Goal: Task Accomplishment & Management: Use online tool/utility

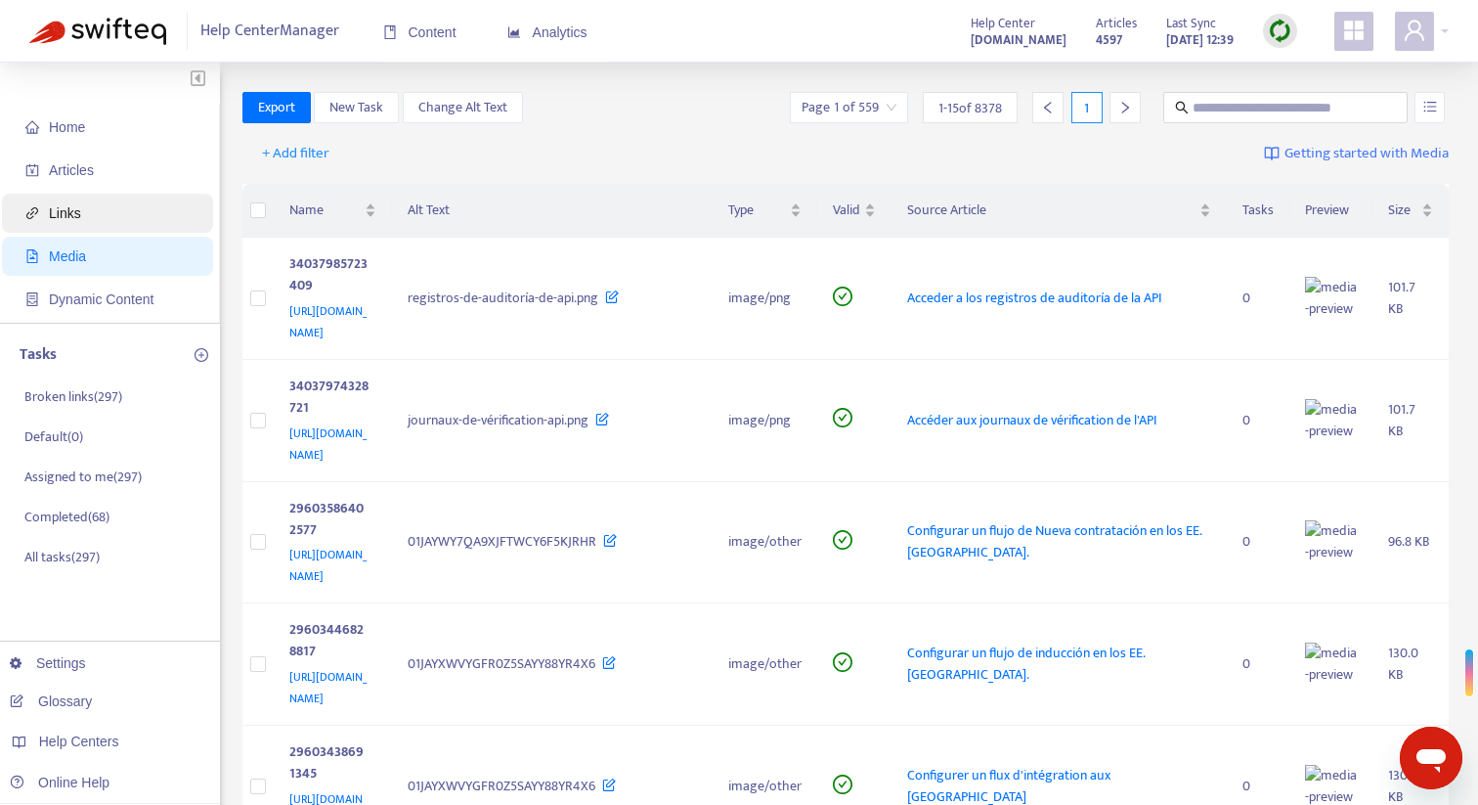
click at [66, 214] on span "Links" at bounding box center [65, 213] width 32 height 16
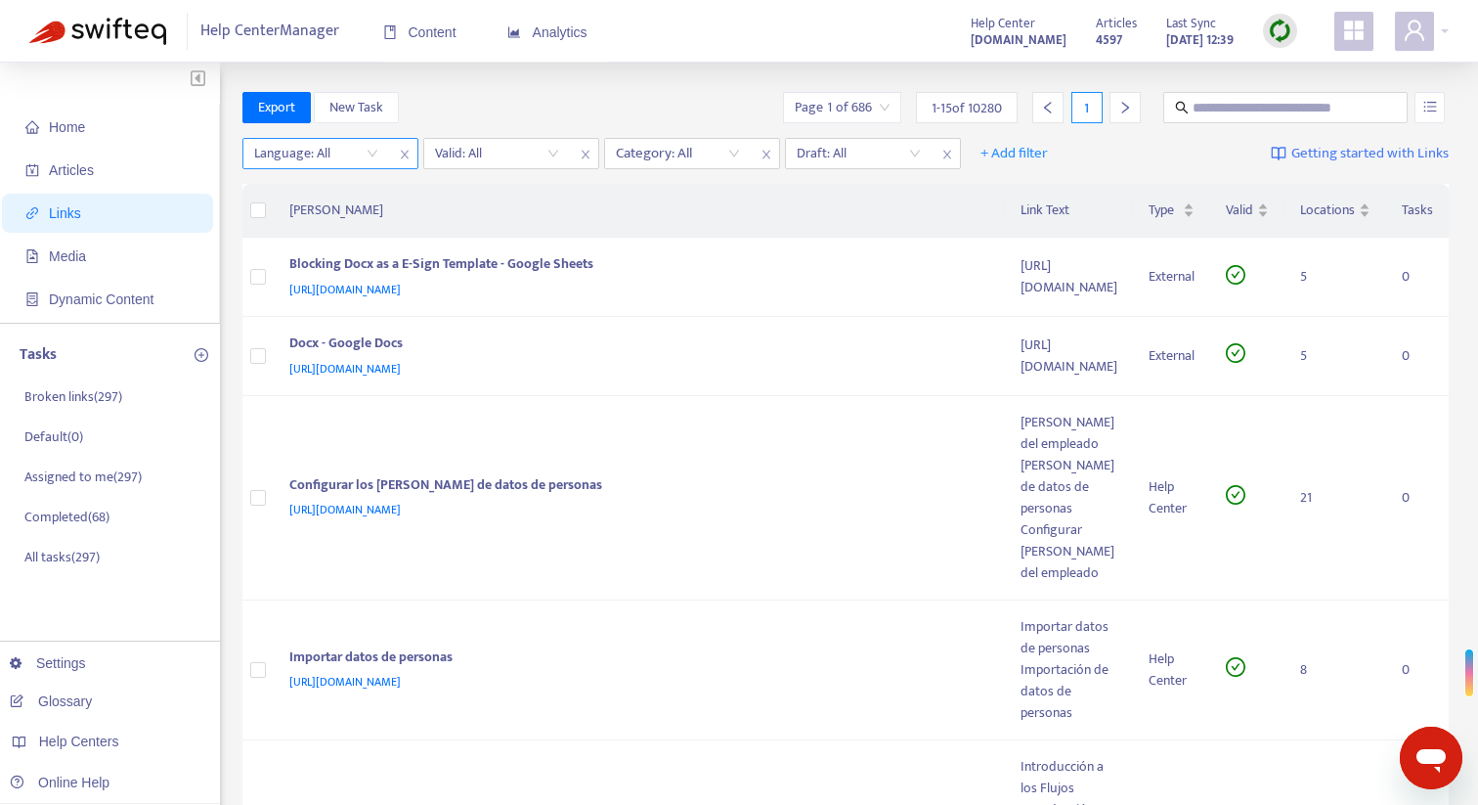
click at [323, 158] on div at bounding box center [306, 153] width 118 height 23
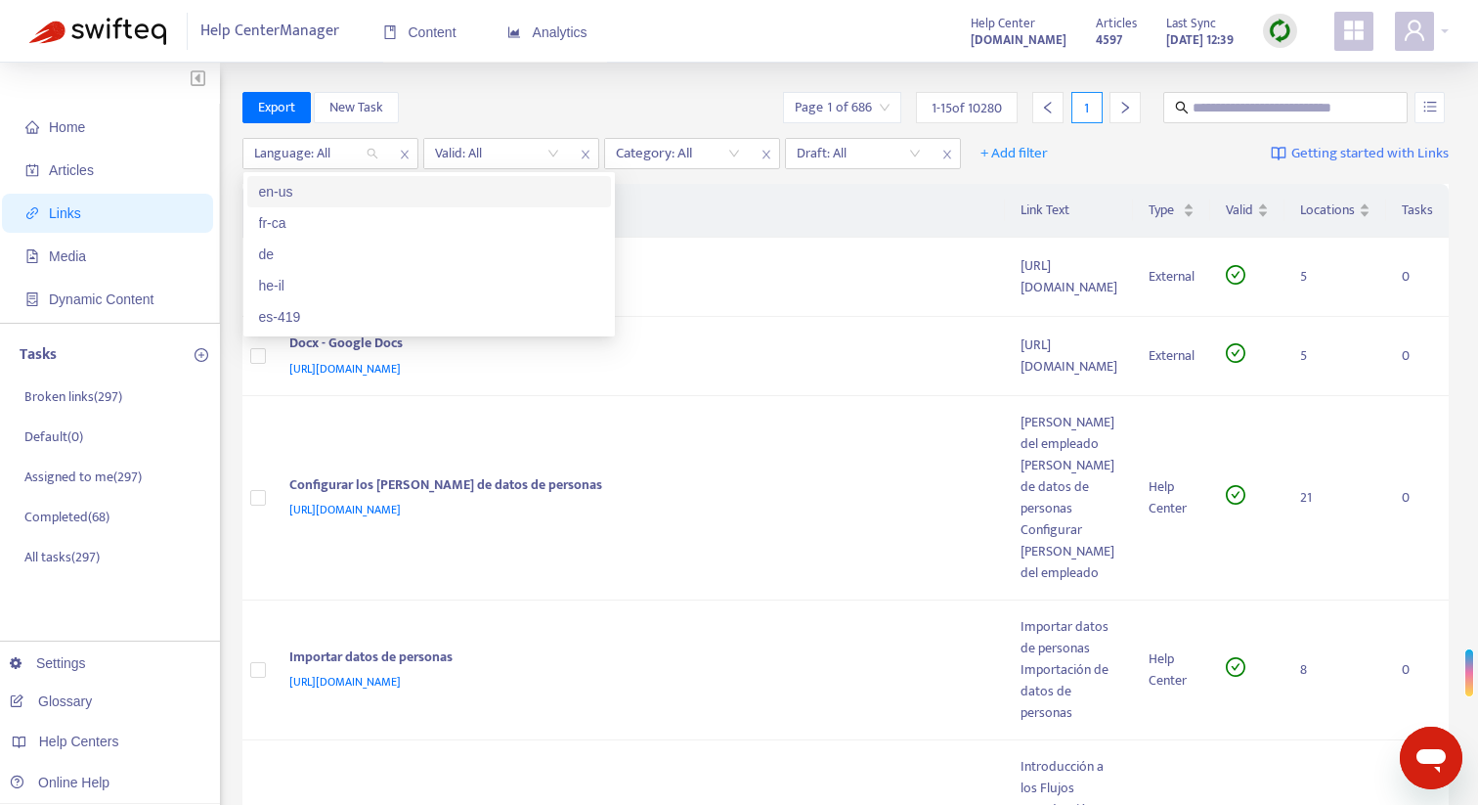
click at [335, 199] on div "en-us" at bounding box center [429, 192] width 340 height 22
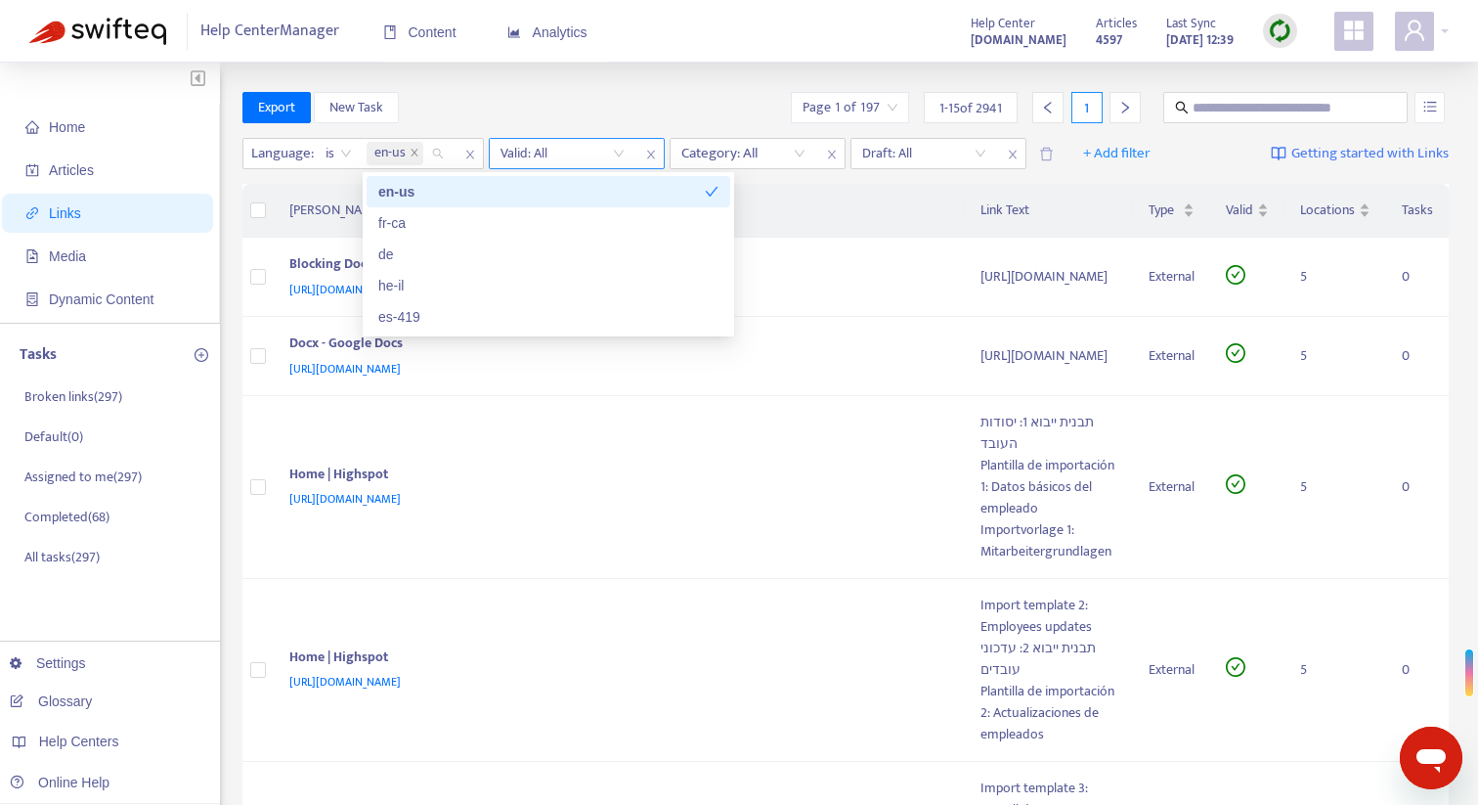
click at [561, 151] on input "search" at bounding box center [563, 153] width 124 height 29
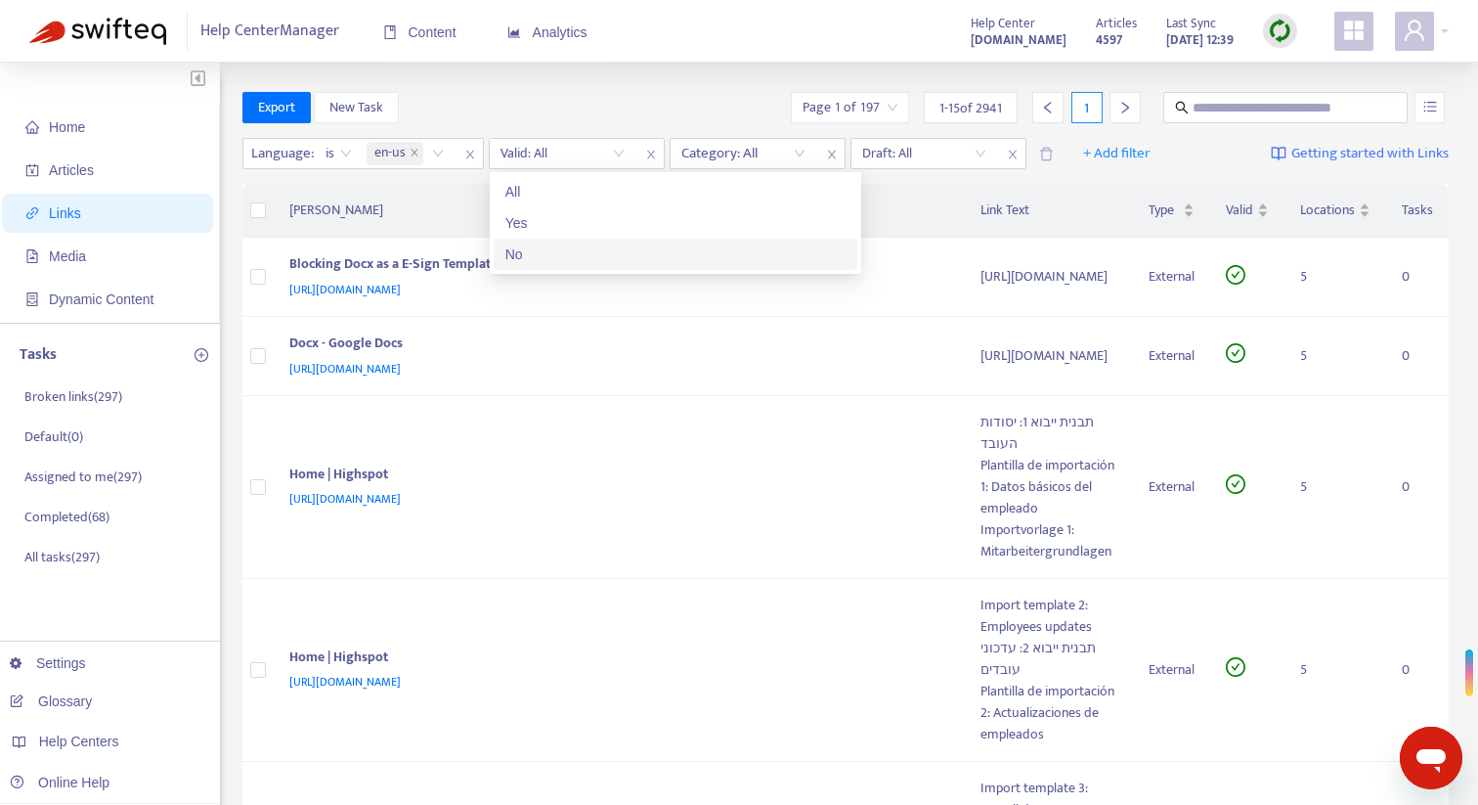
click at [545, 248] on div "No" at bounding box center [676, 254] width 340 height 22
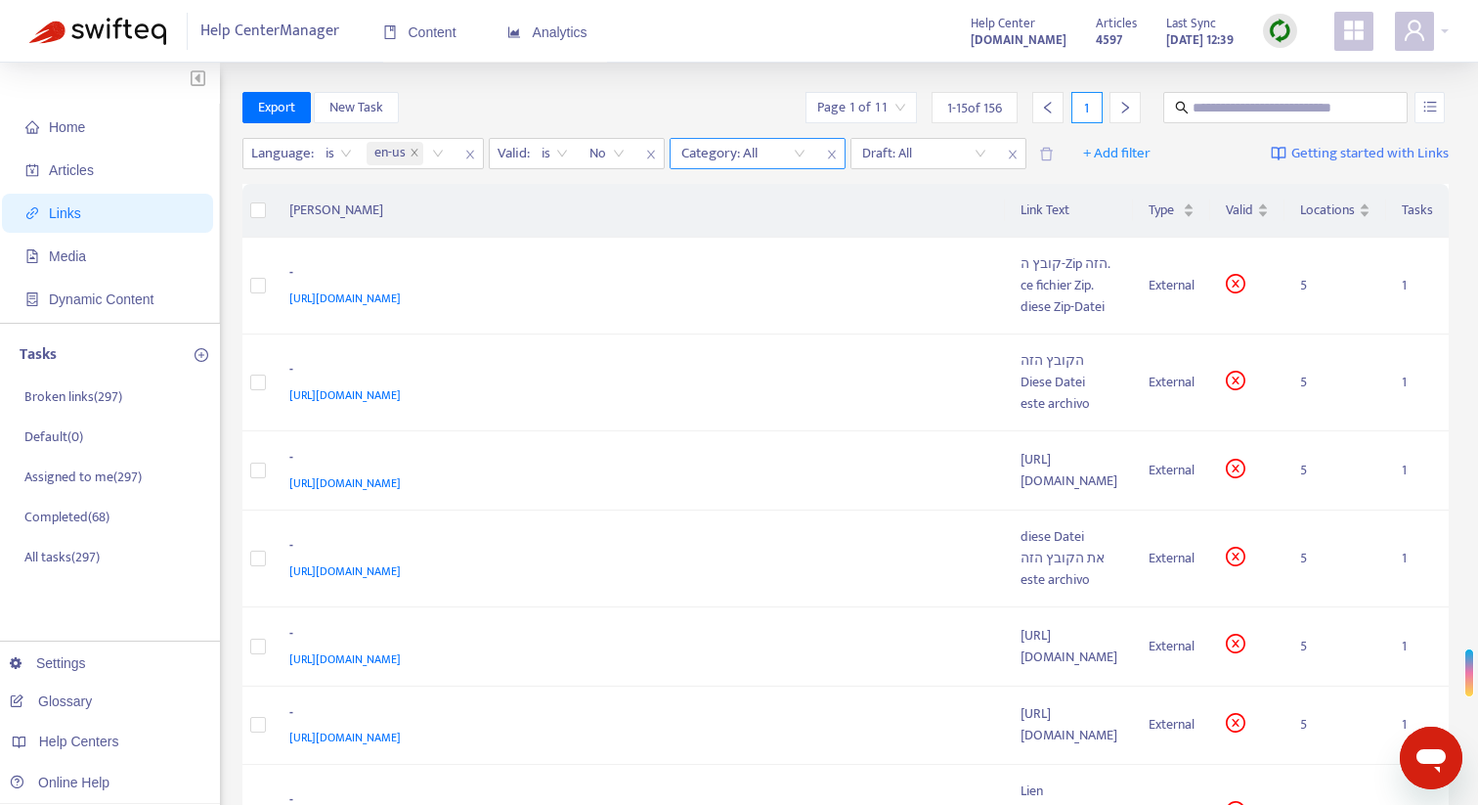
click at [785, 162] on div at bounding box center [734, 153] width 118 height 23
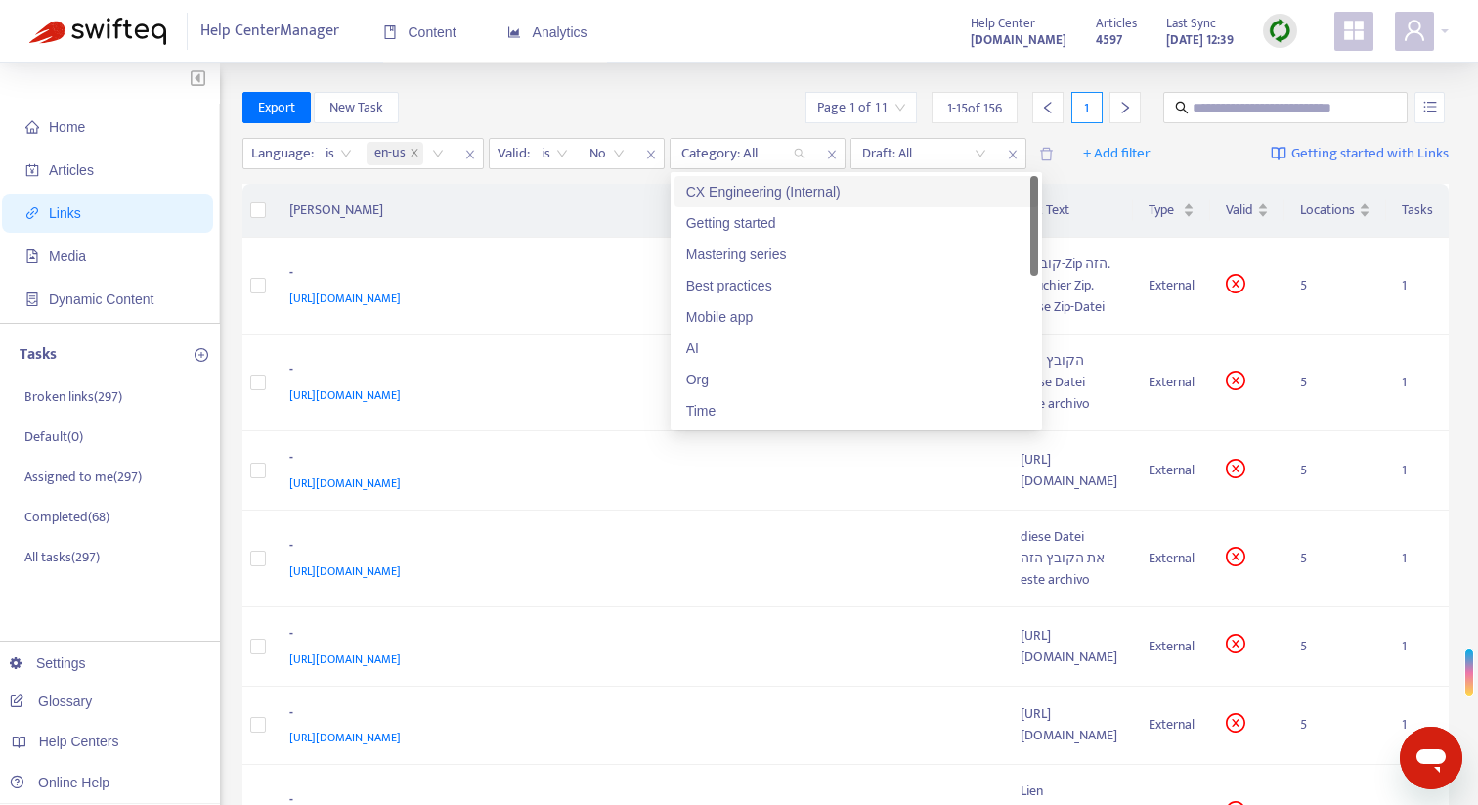
click at [785, 191] on div "CX Engineering (Internal)" at bounding box center [856, 192] width 340 height 22
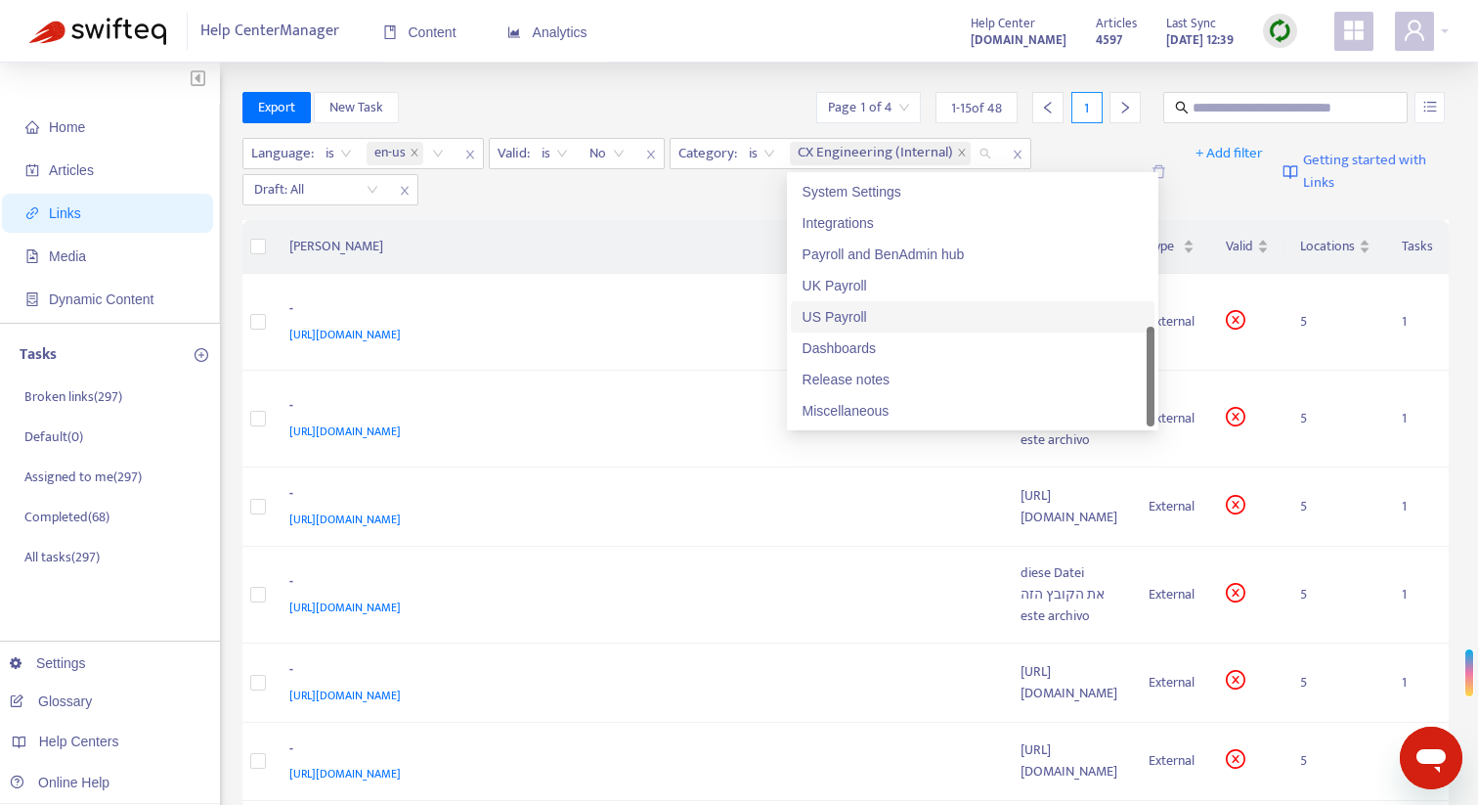
scroll to position [1, 0]
click at [866, 320] on div "US Payroll" at bounding box center [973, 316] width 340 height 22
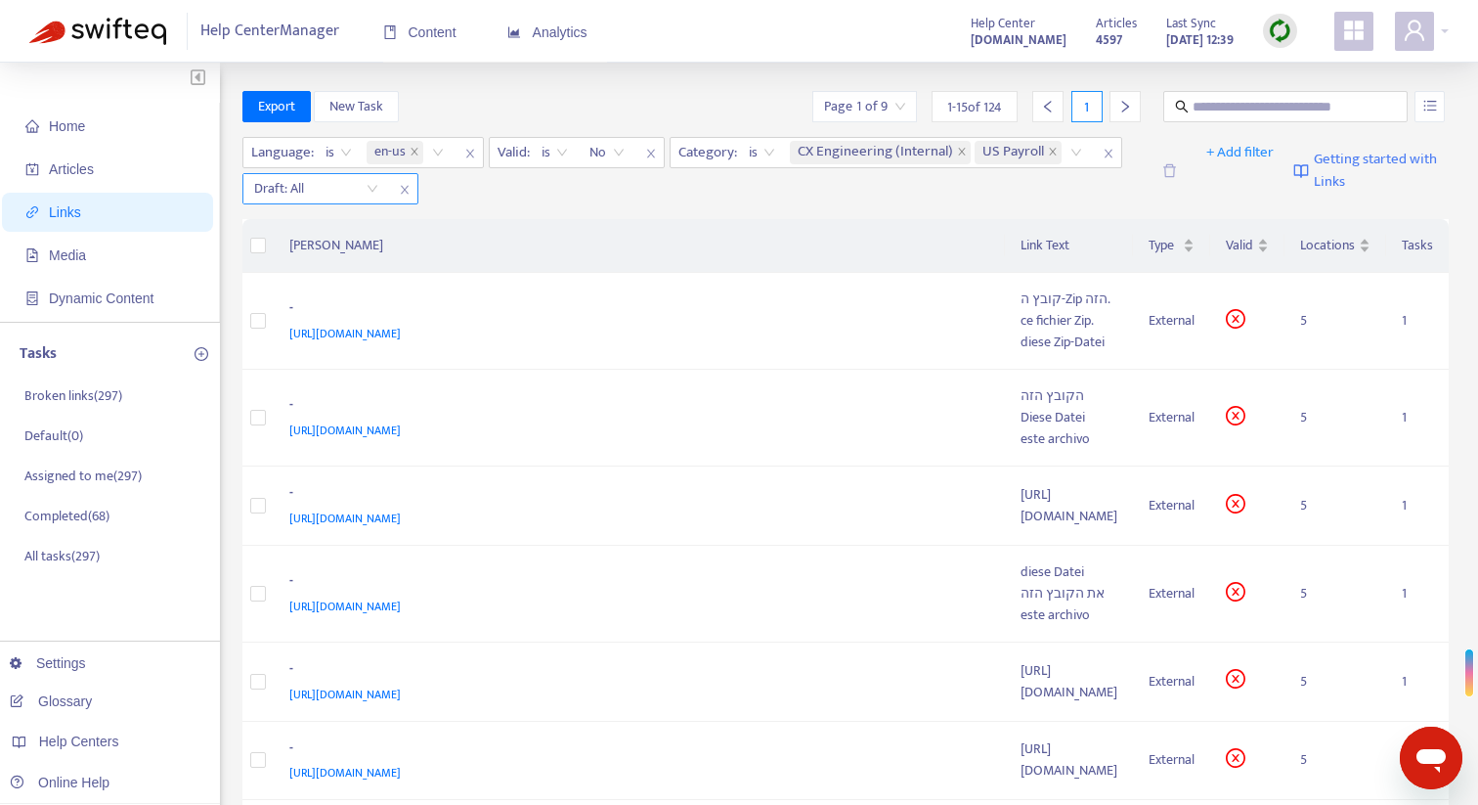
click at [355, 191] on input "search" at bounding box center [316, 188] width 124 height 29
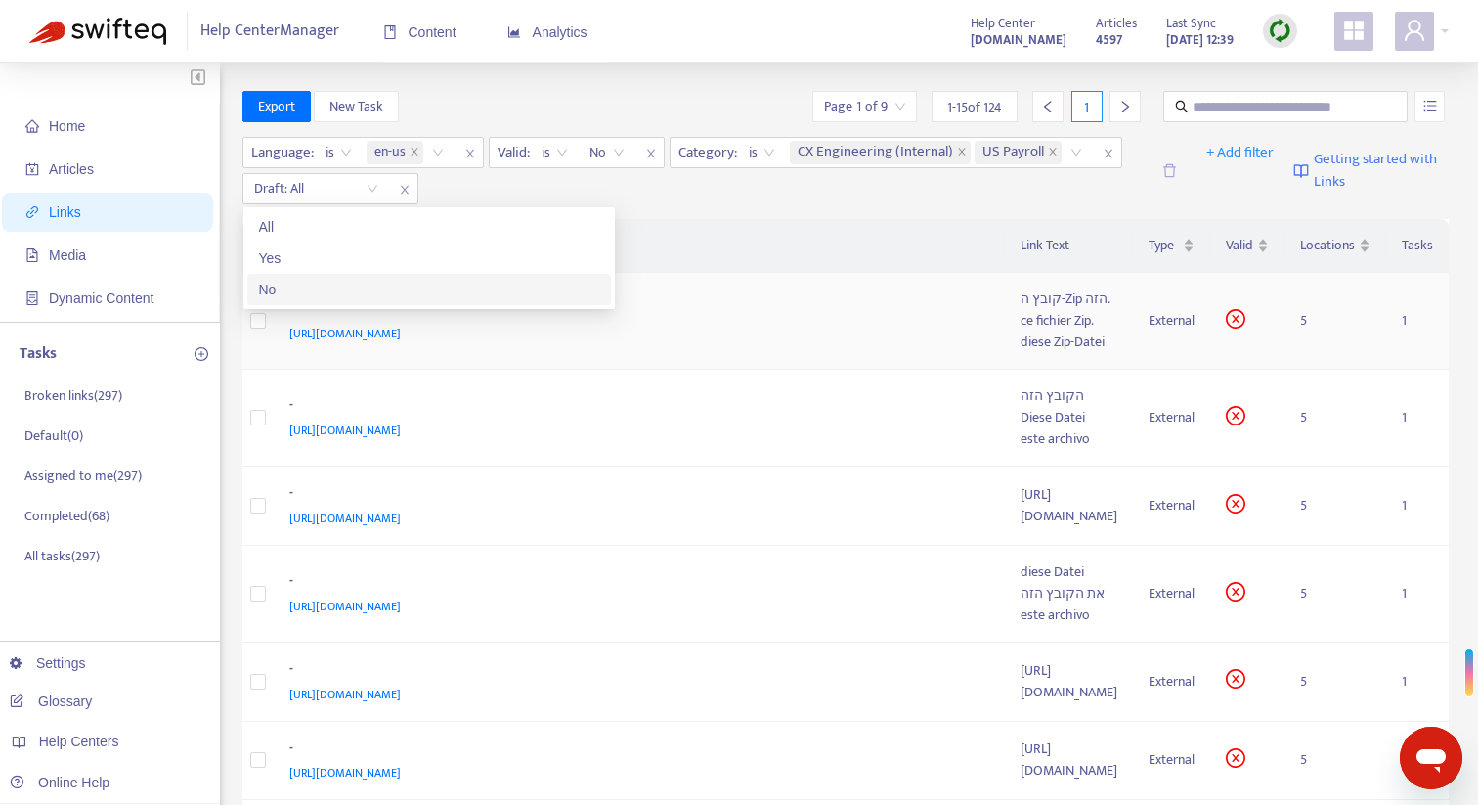
click at [333, 286] on div "No" at bounding box center [429, 290] width 340 height 22
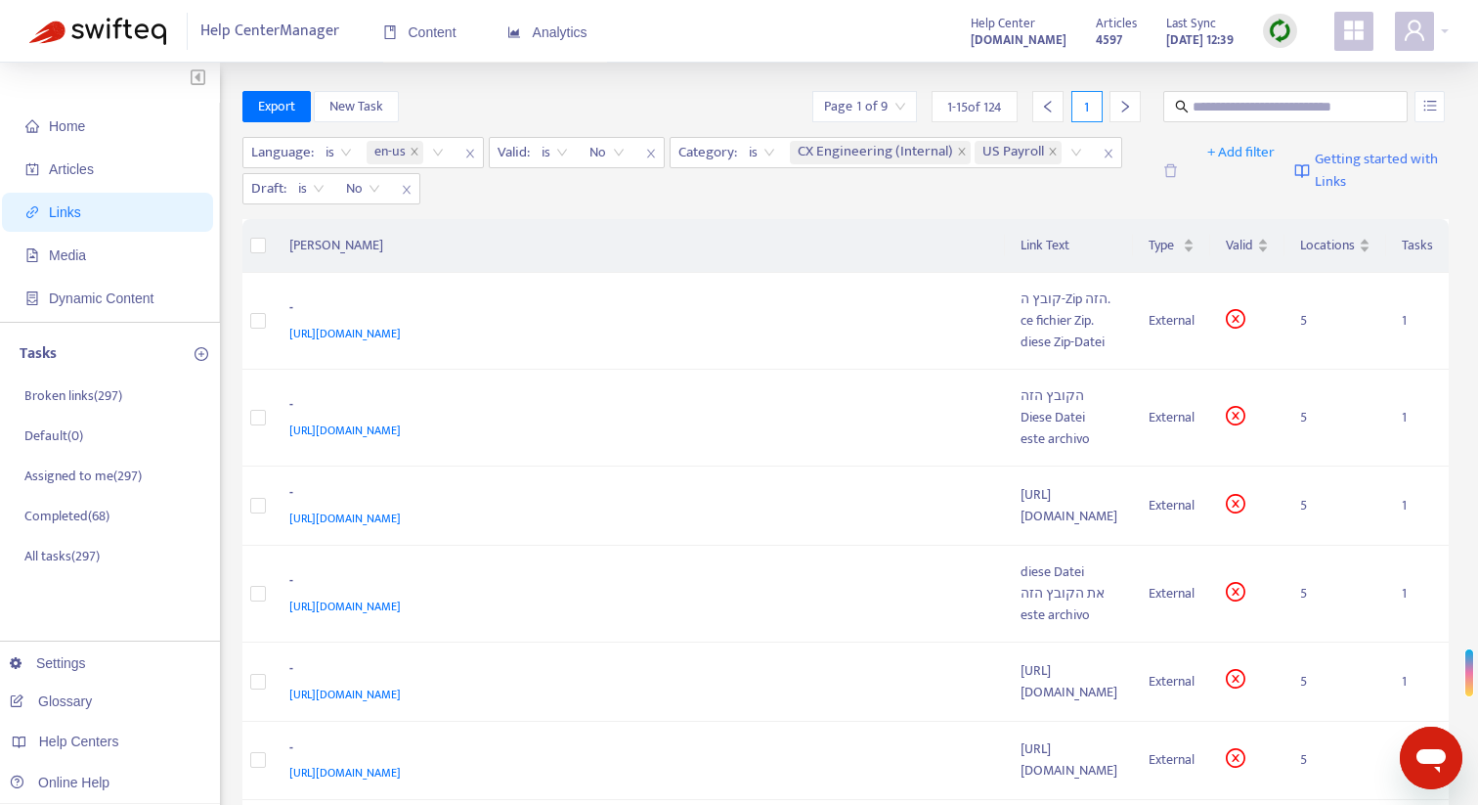
click at [742, 200] on div "Language : is en-us Valid : is No Category : is CX Engineering (Internal) US Pa…" at bounding box center [695, 170] width 907 height 67
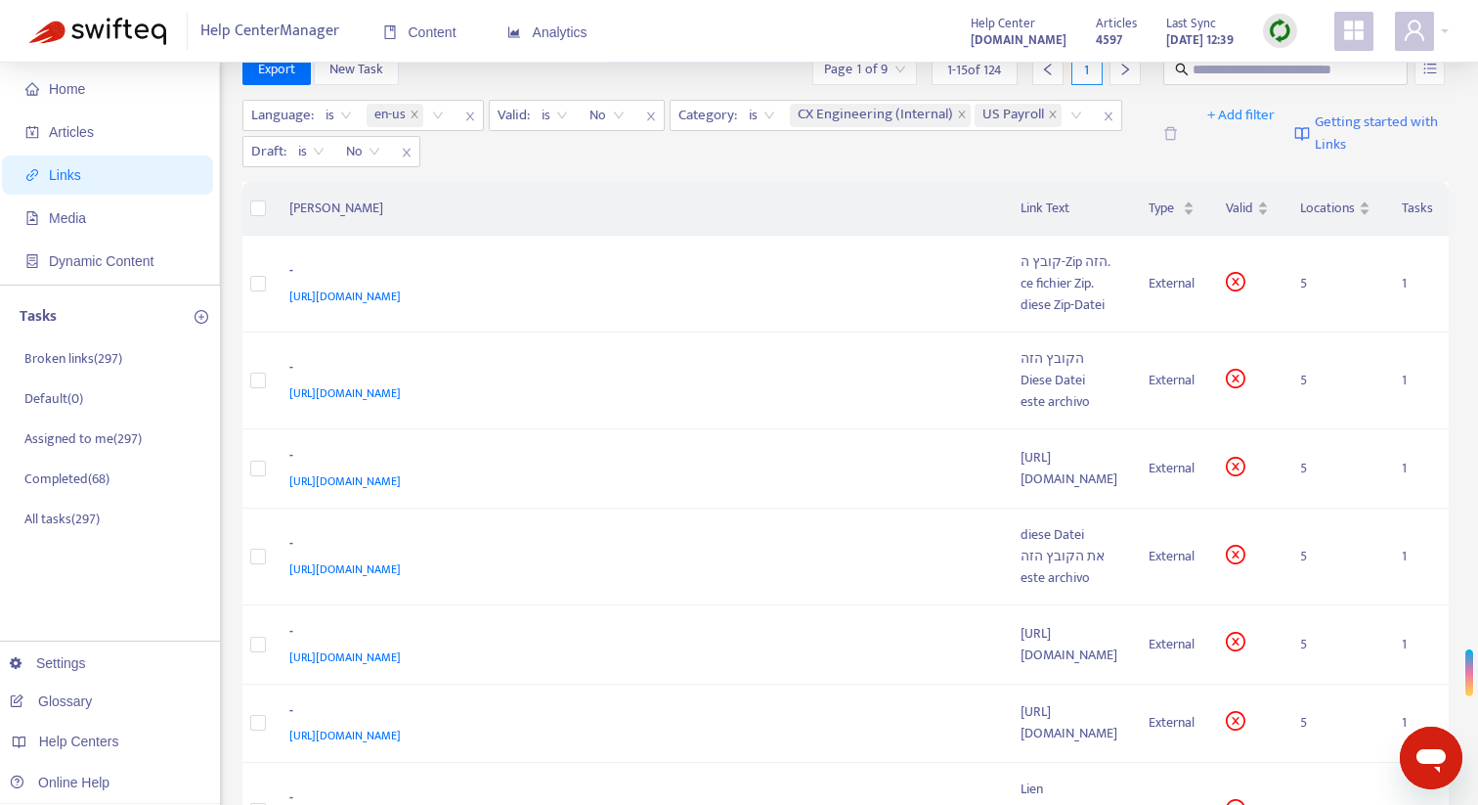
scroll to position [0, 0]
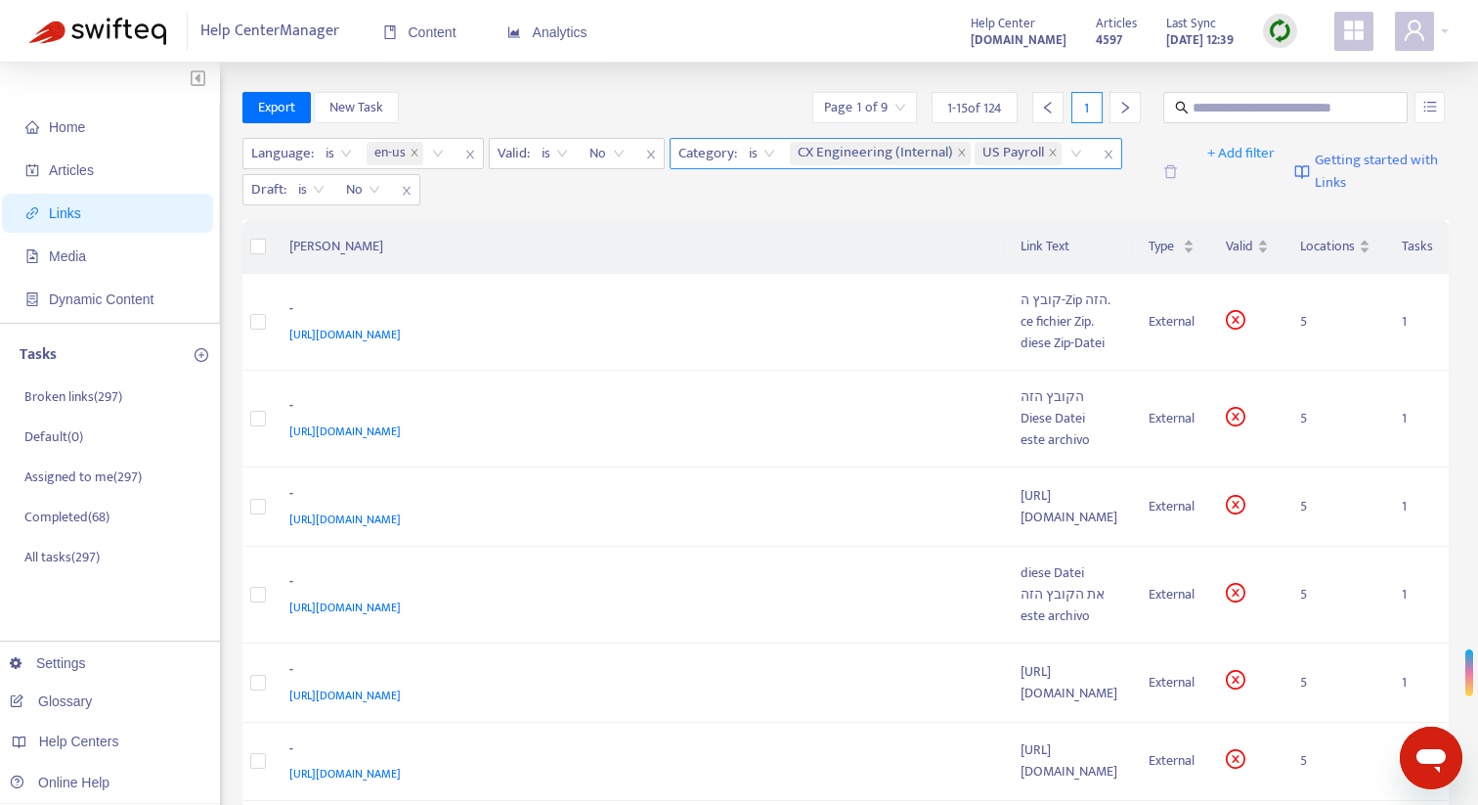
click at [767, 150] on span "is" at bounding box center [762, 153] width 26 height 29
click at [775, 218] on div "is not" at bounding box center [924, 223] width 340 height 22
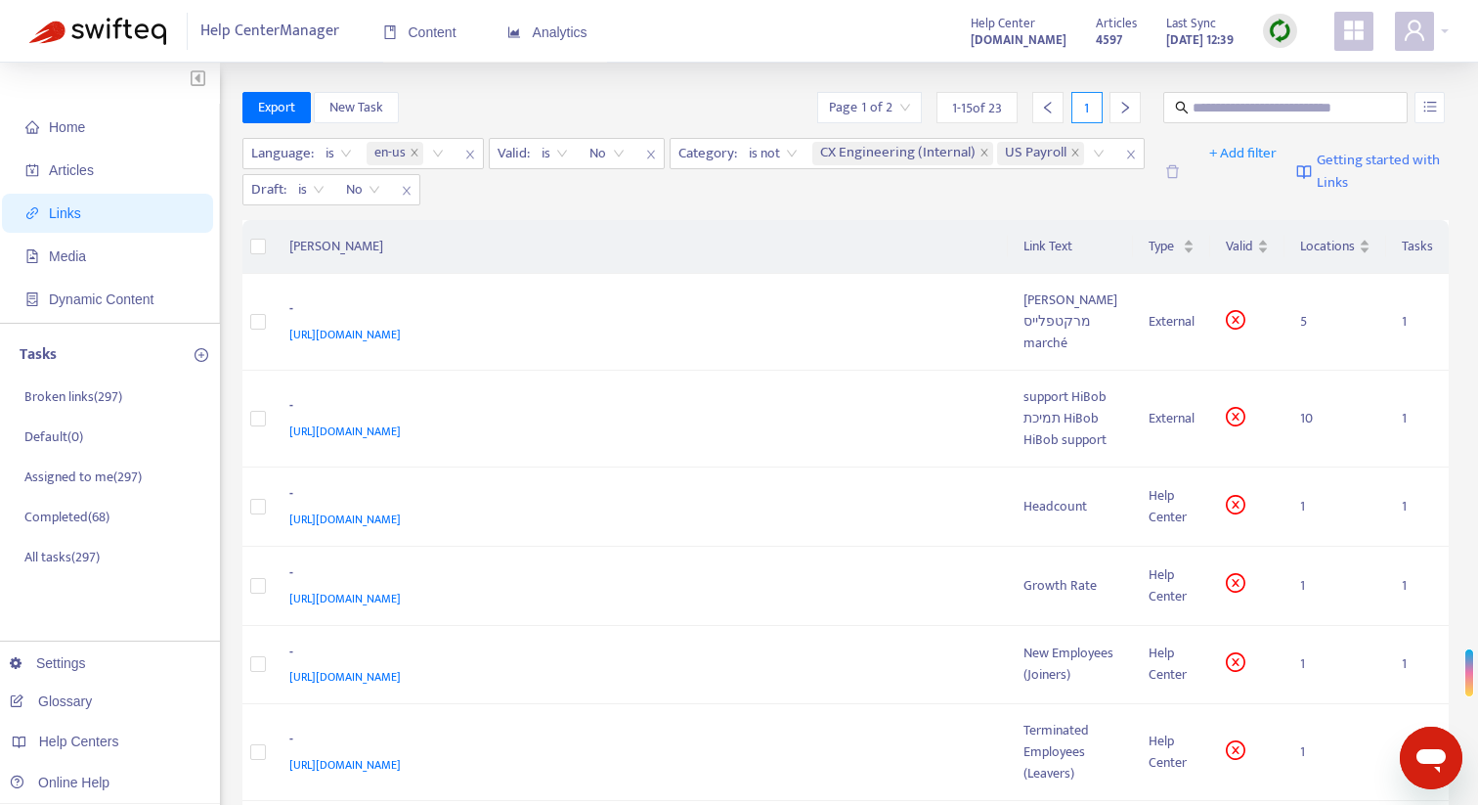
click at [826, 239] on th "[PERSON_NAME]" at bounding box center [641, 247] width 735 height 54
click at [1097, 330] on div "מרקטפלייס" at bounding box center [1071, 322] width 94 height 22
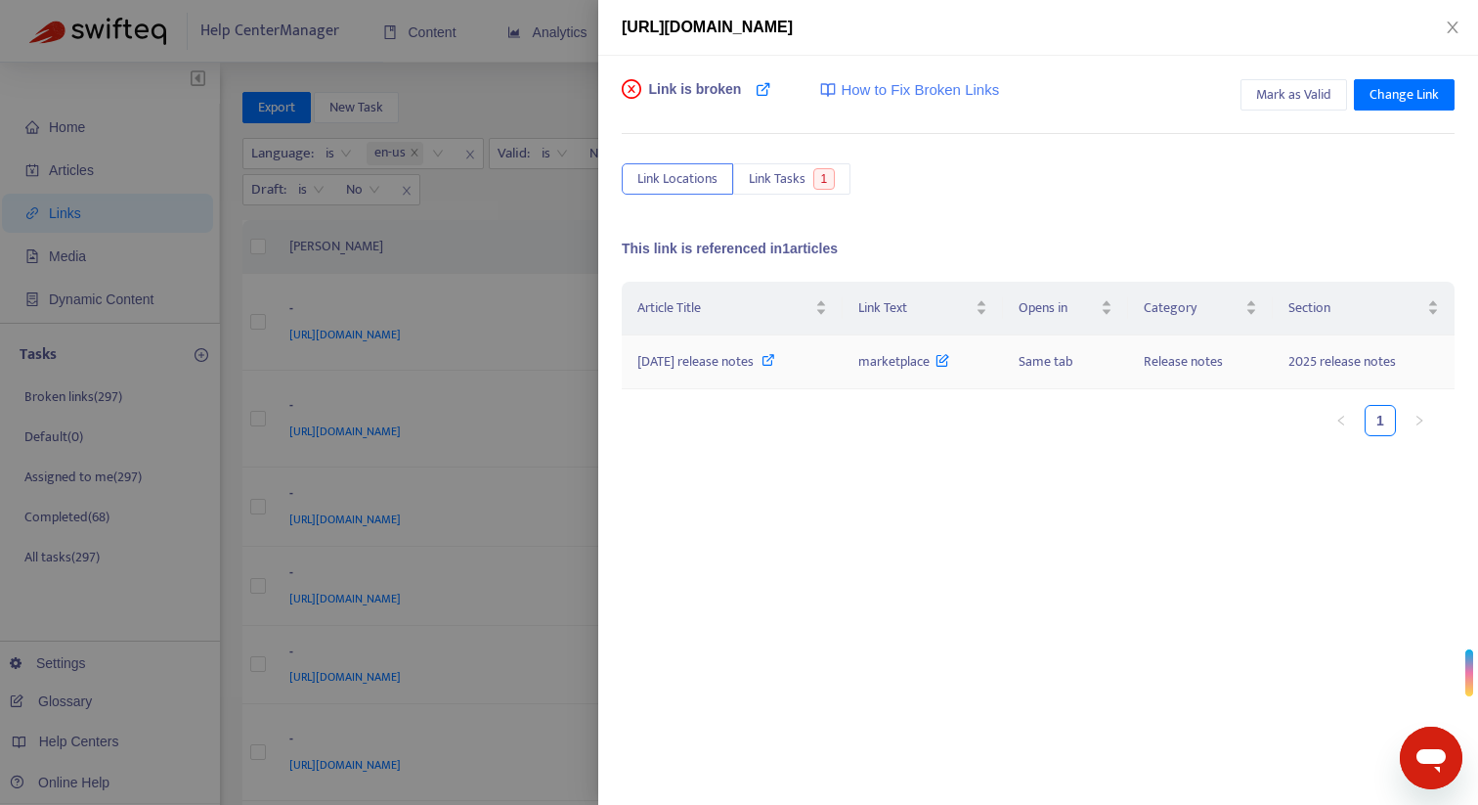
click at [775, 361] on icon at bounding box center [769, 360] width 14 height 14
click at [1275, 94] on span "Mark as Valid" at bounding box center [1293, 95] width 75 height 22
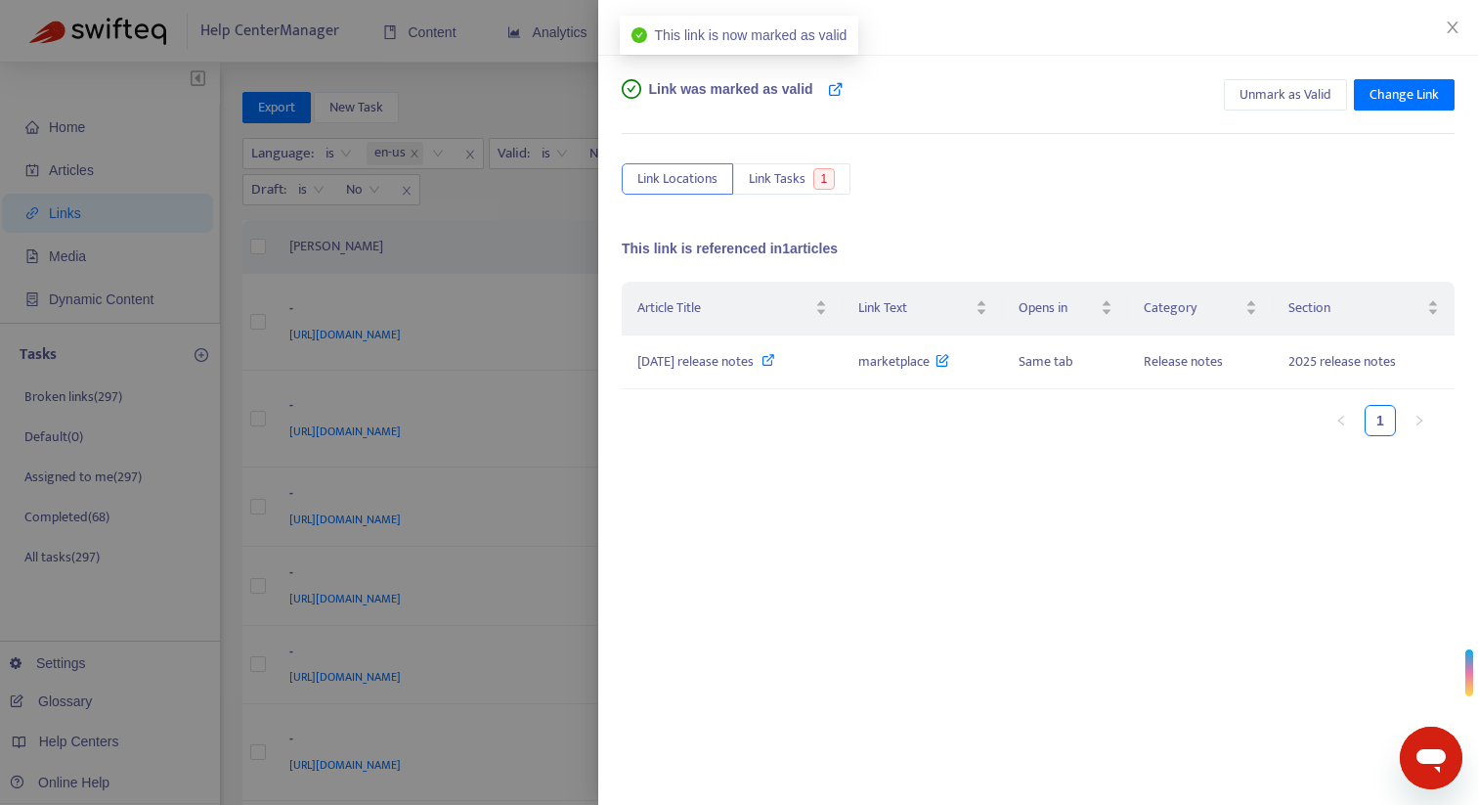
click at [575, 79] on div at bounding box center [739, 402] width 1478 height 805
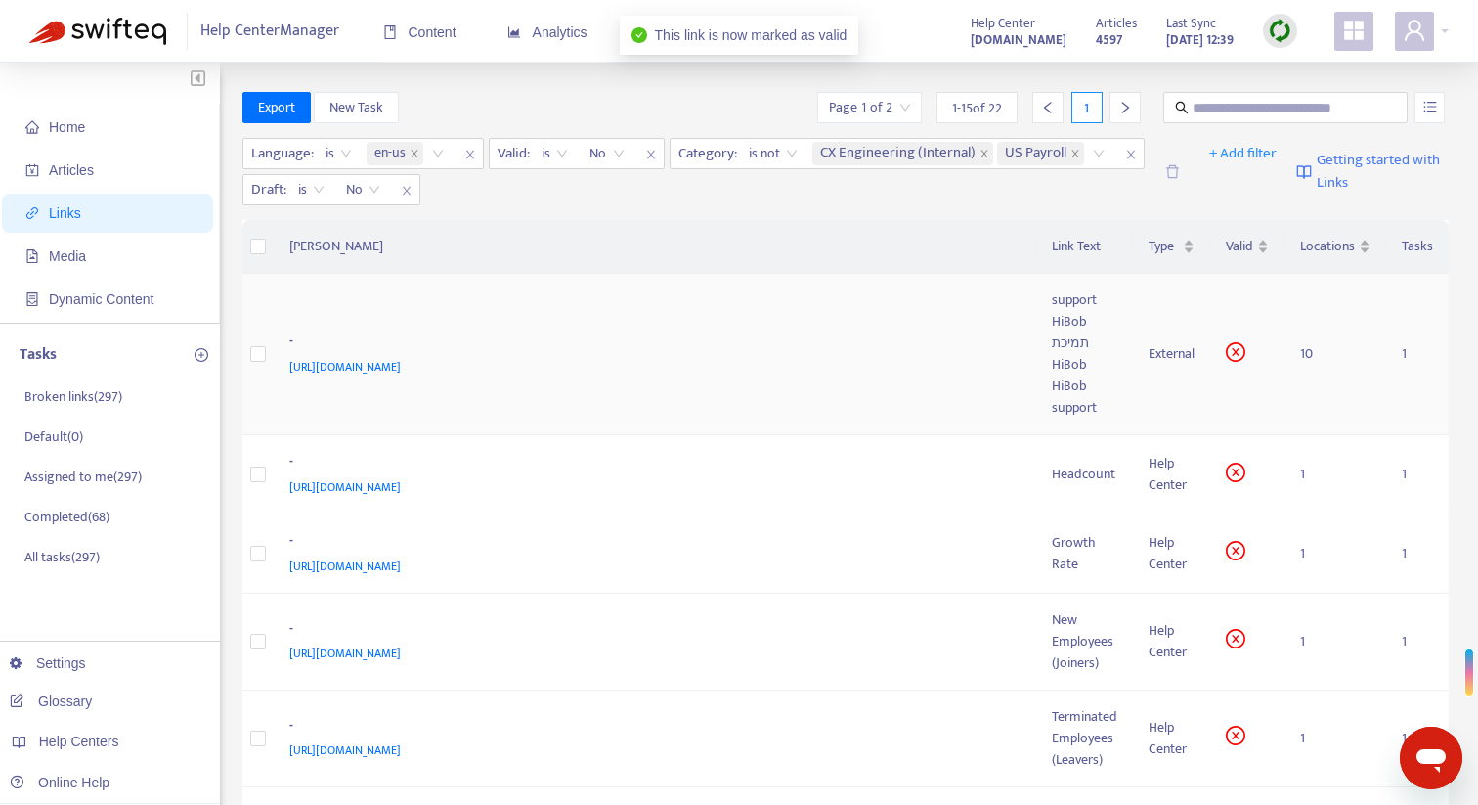
click at [955, 349] on div "-" at bounding box center [651, 342] width 725 height 25
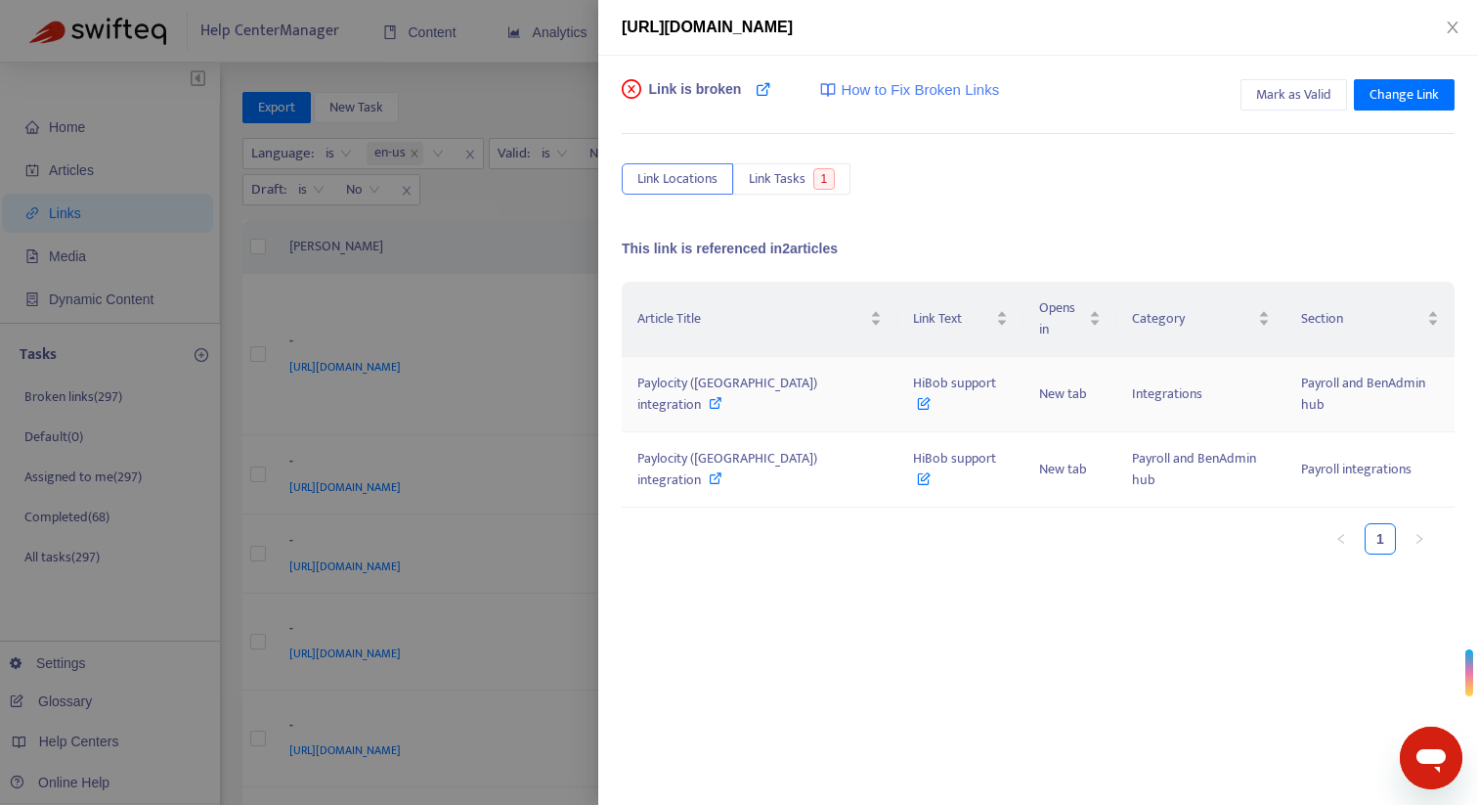
click at [723, 396] on icon at bounding box center [716, 403] width 14 height 14
click at [723, 471] on icon at bounding box center [716, 478] width 14 height 14
click at [723, 393] on span at bounding box center [716, 404] width 14 height 22
click at [1301, 95] on span "Mark as Valid" at bounding box center [1293, 95] width 75 height 22
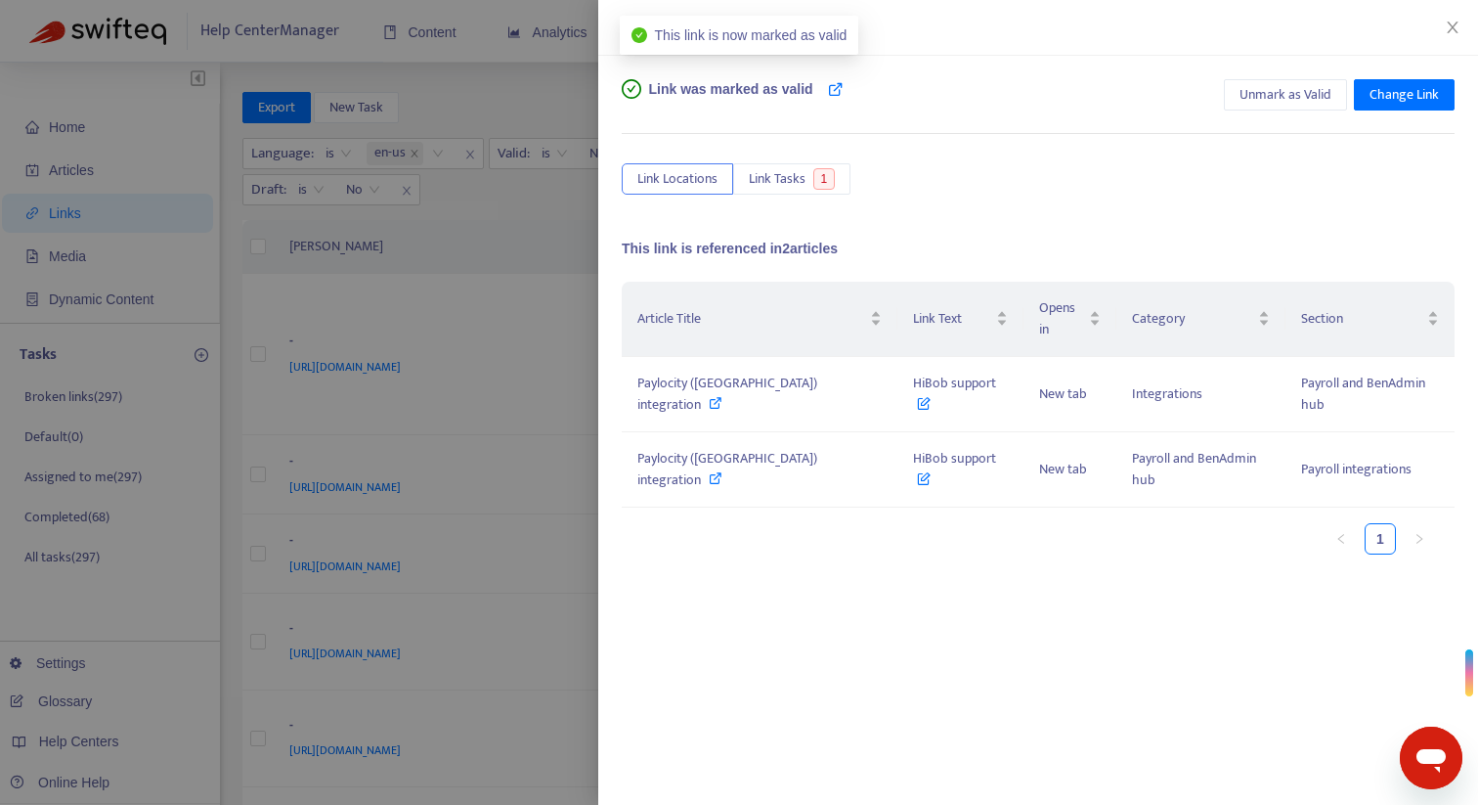
click at [574, 15] on div at bounding box center [739, 402] width 1478 height 805
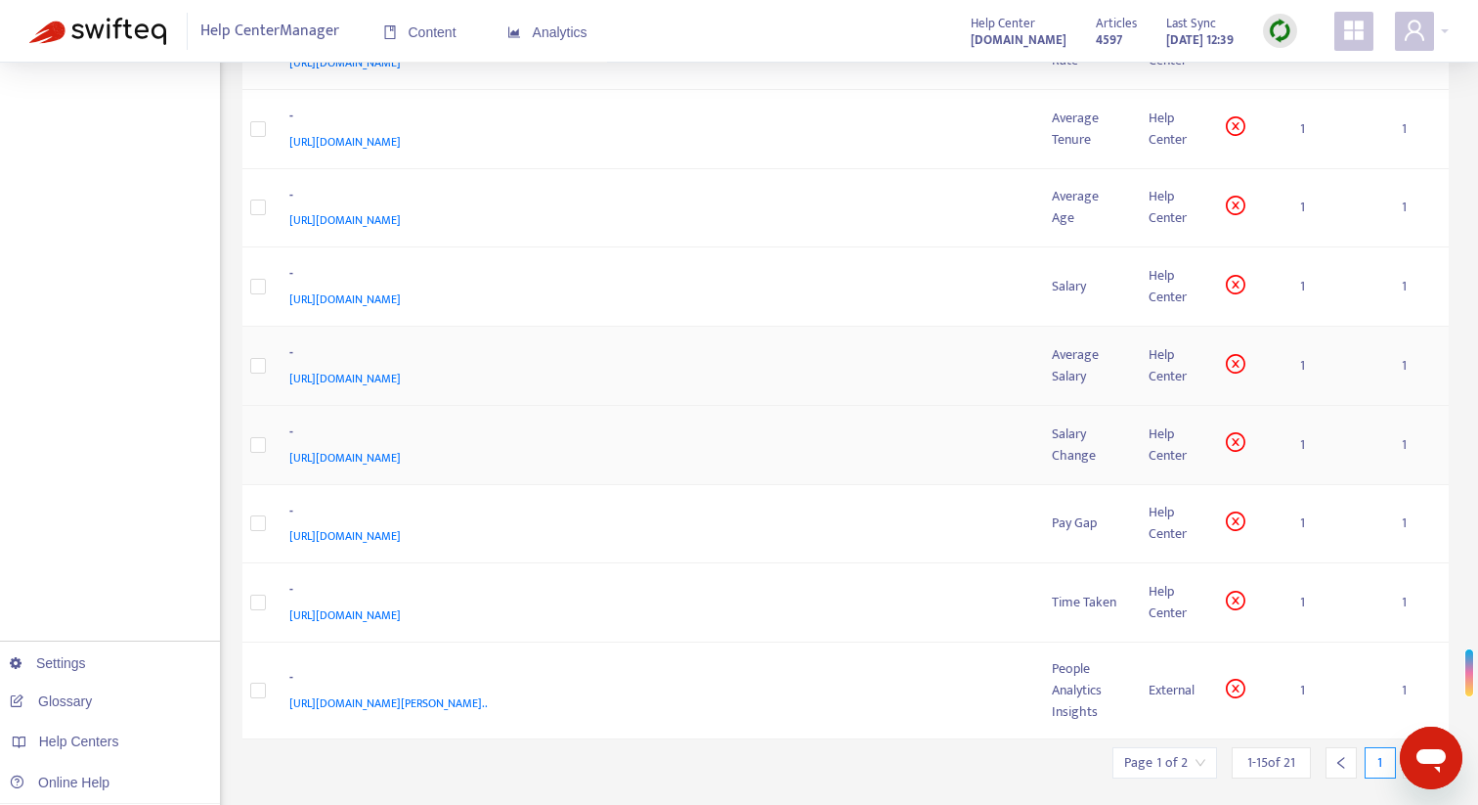
scroll to position [816, 0]
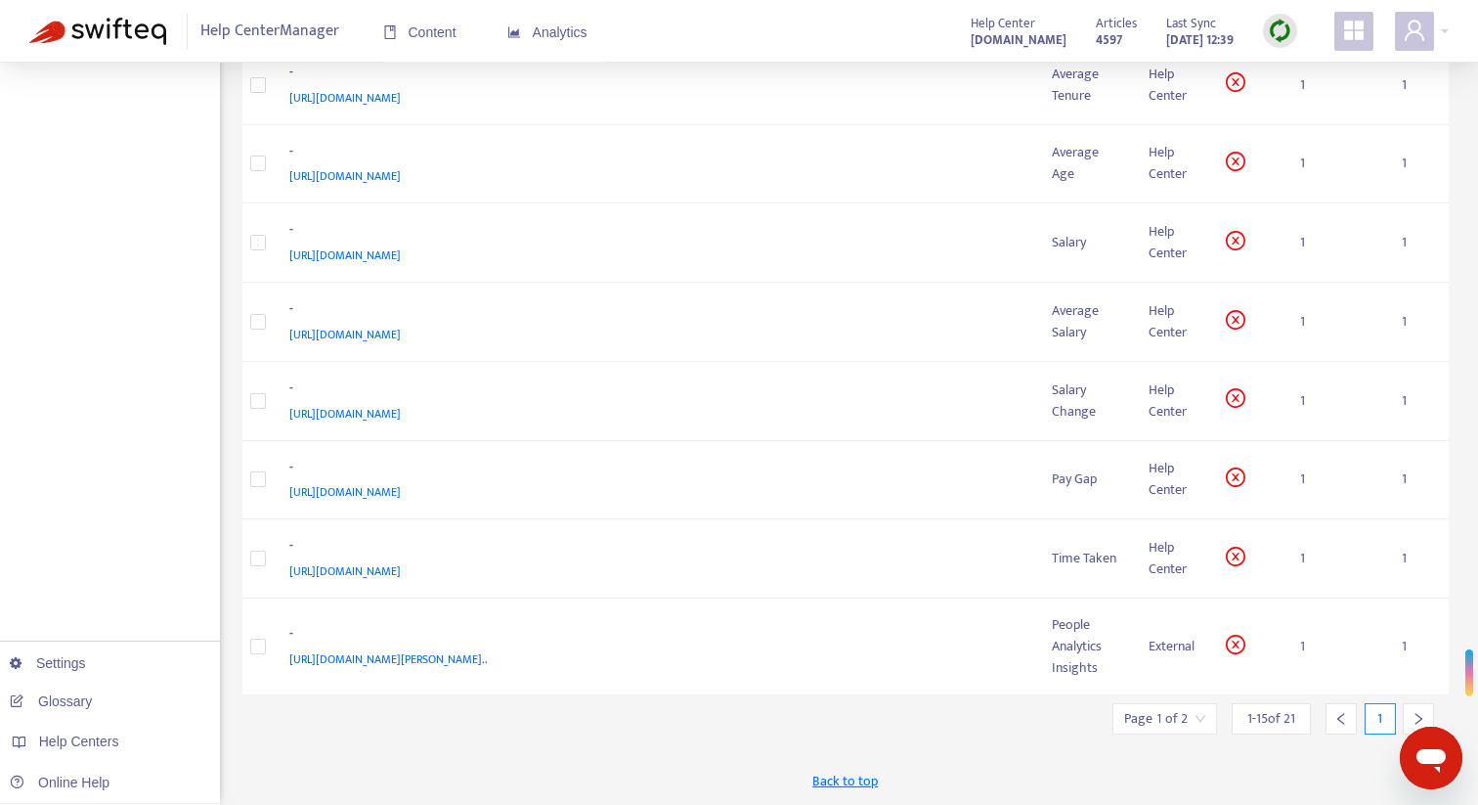
click at [1426, 717] on div at bounding box center [1418, 718] width 31 height 31
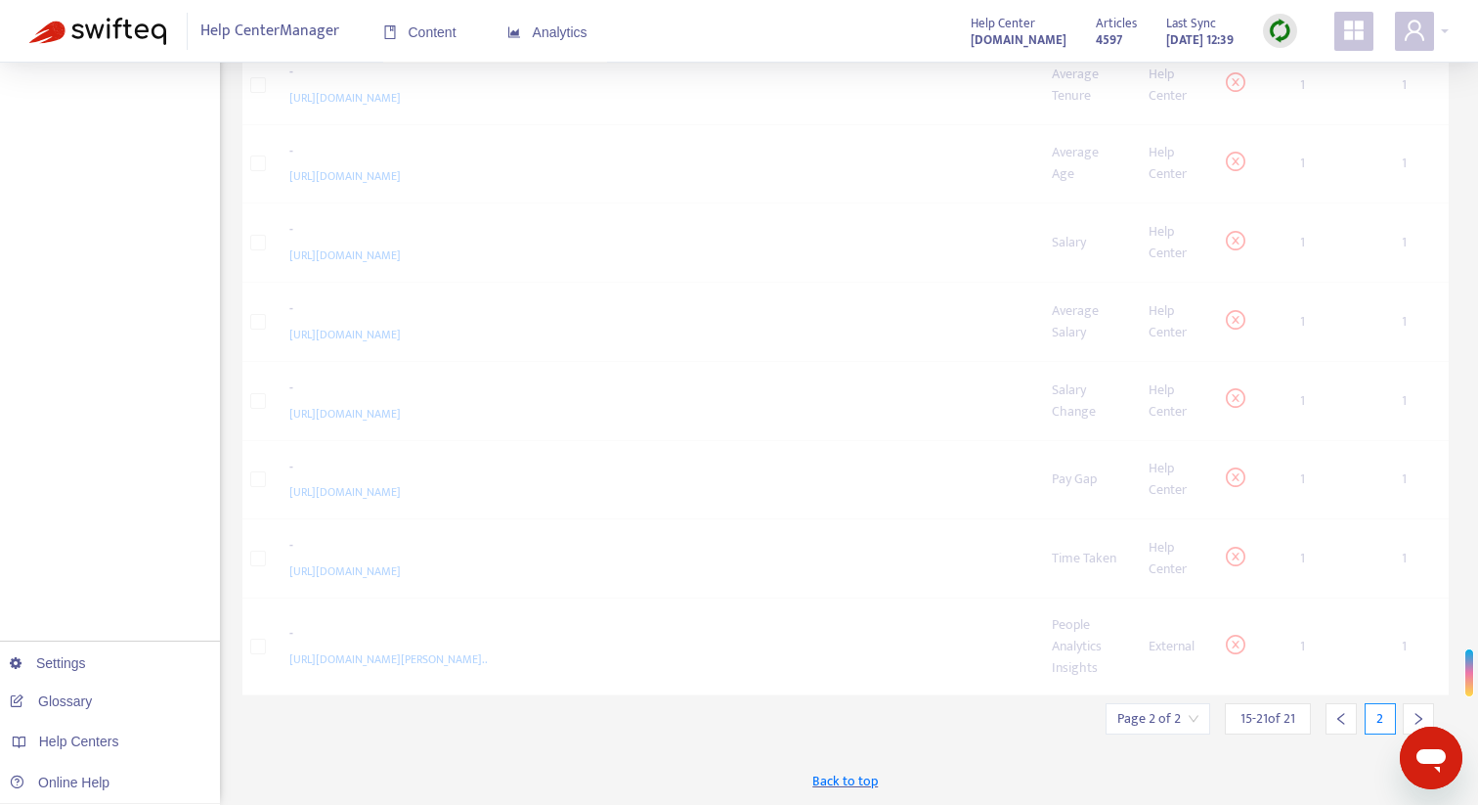
scroll to position [431, 0]
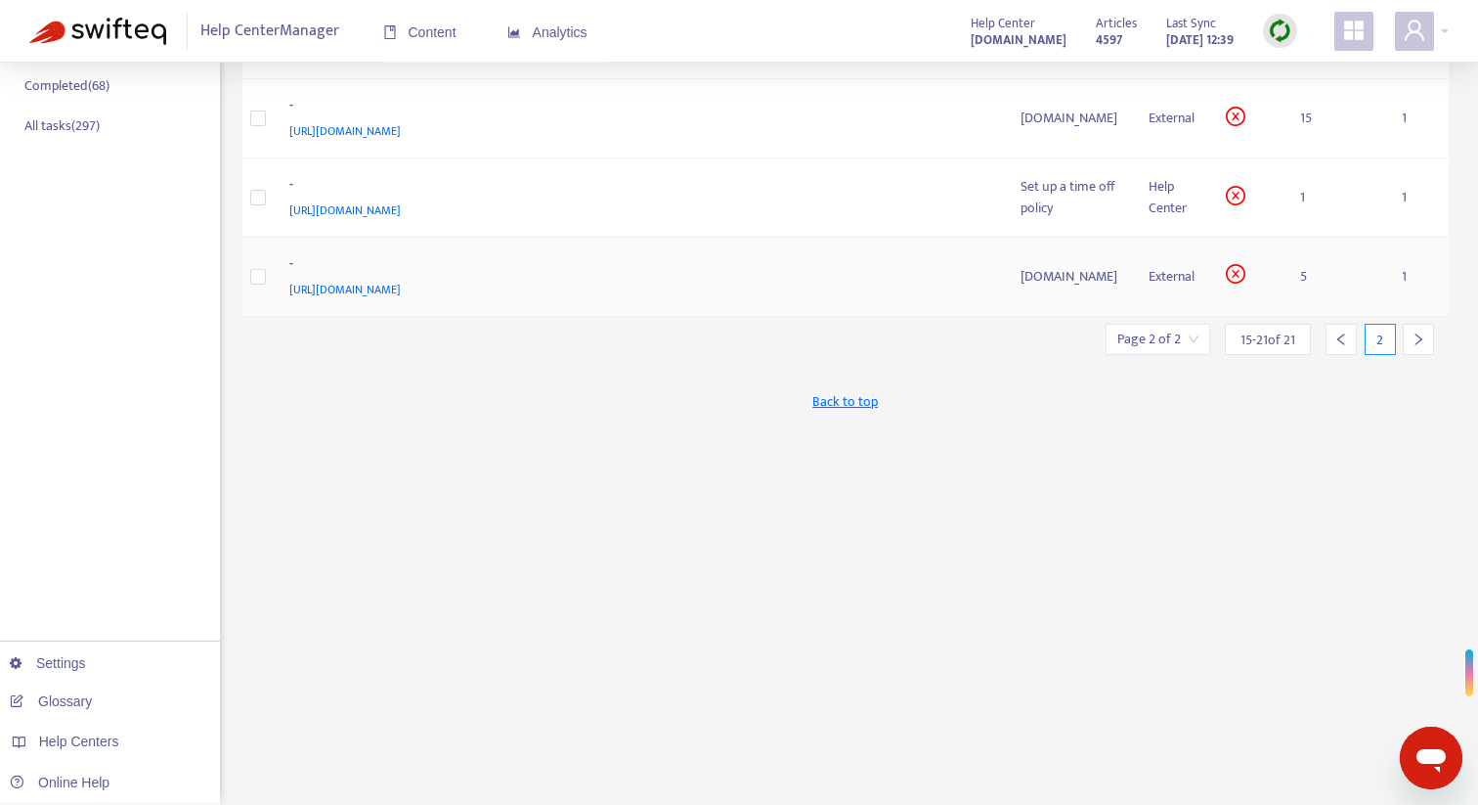
click at [939, 265] on div "-" at bounding box center [635, 265] width 693 height 25
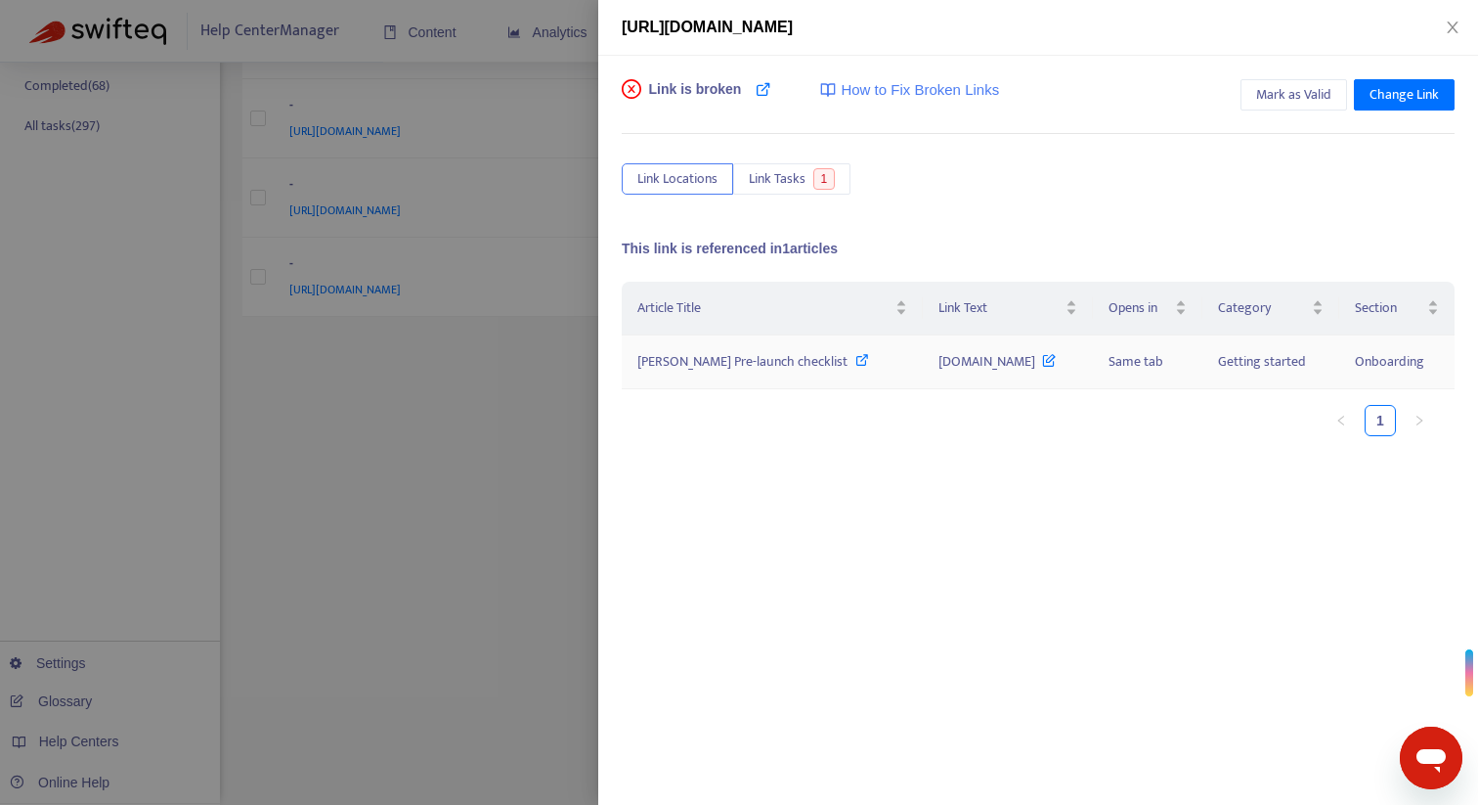
click at [856, 360] on icon at bounding box center [863, 360] width 14 height 14
click at [1309, 97] on span "Mark as Valid" at bounding box center [1293, 95] width 75 height 22
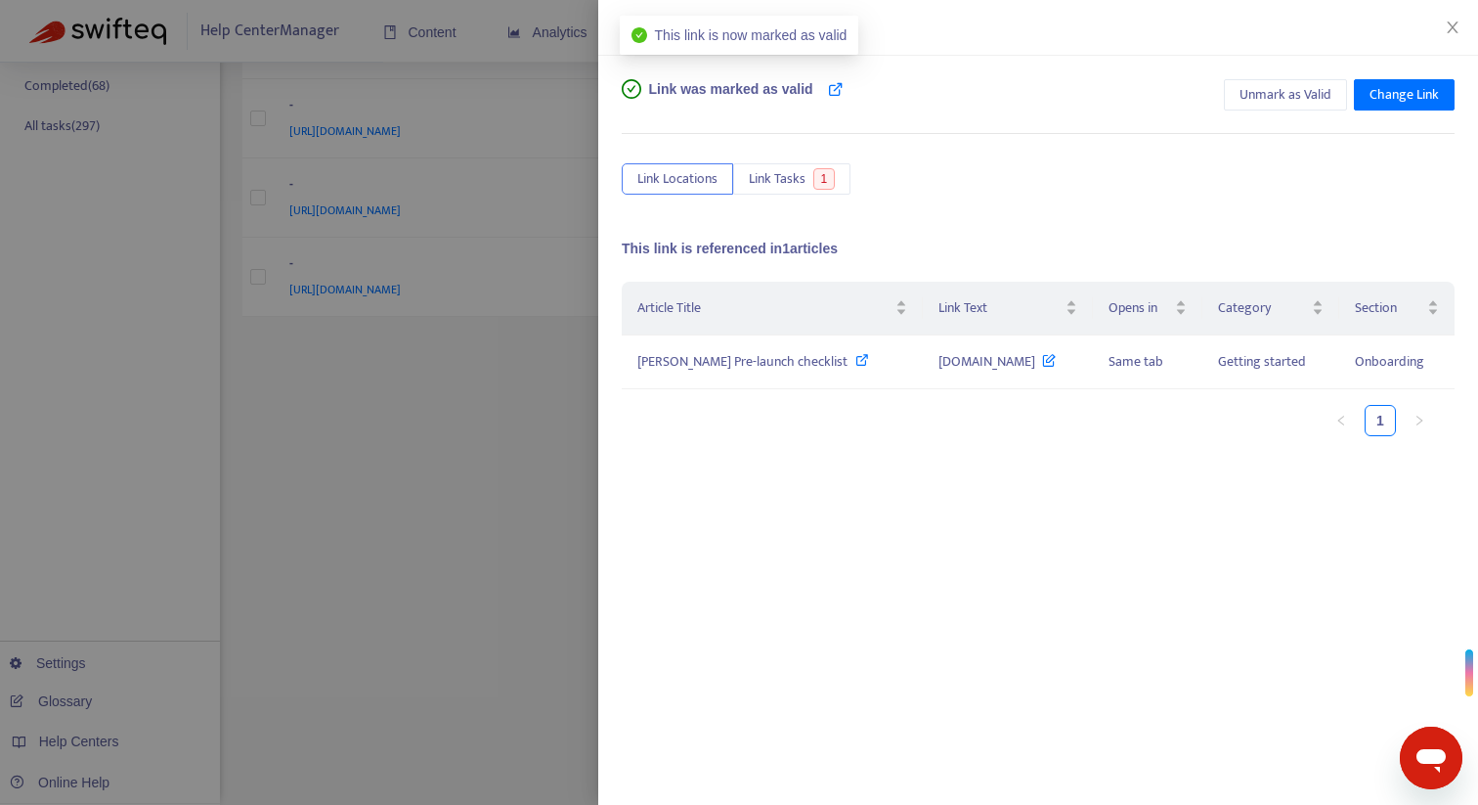
click at [574, 79] on div at bounding box center [739, 402] width 1478 height 805
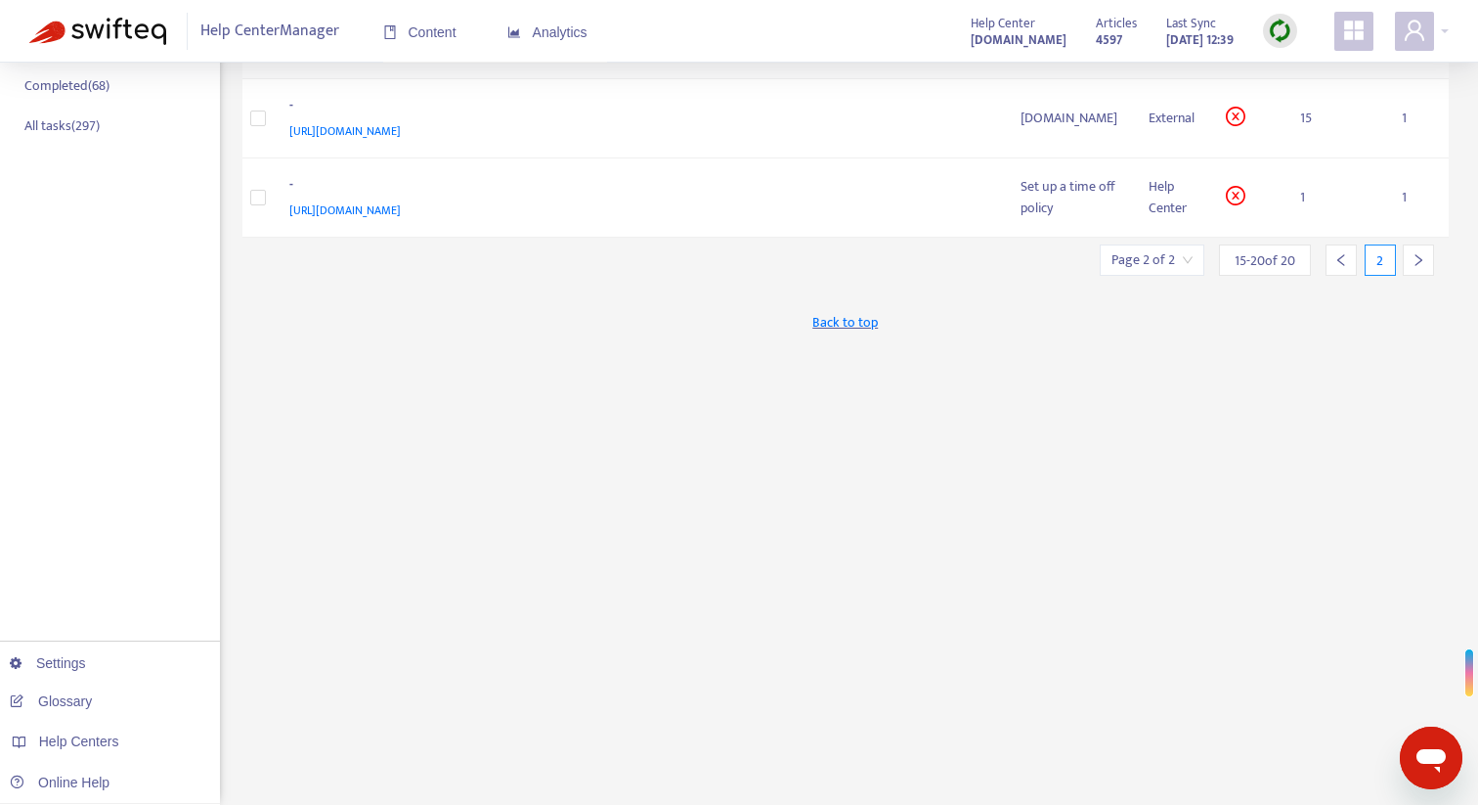
scroll to position [423, 0]
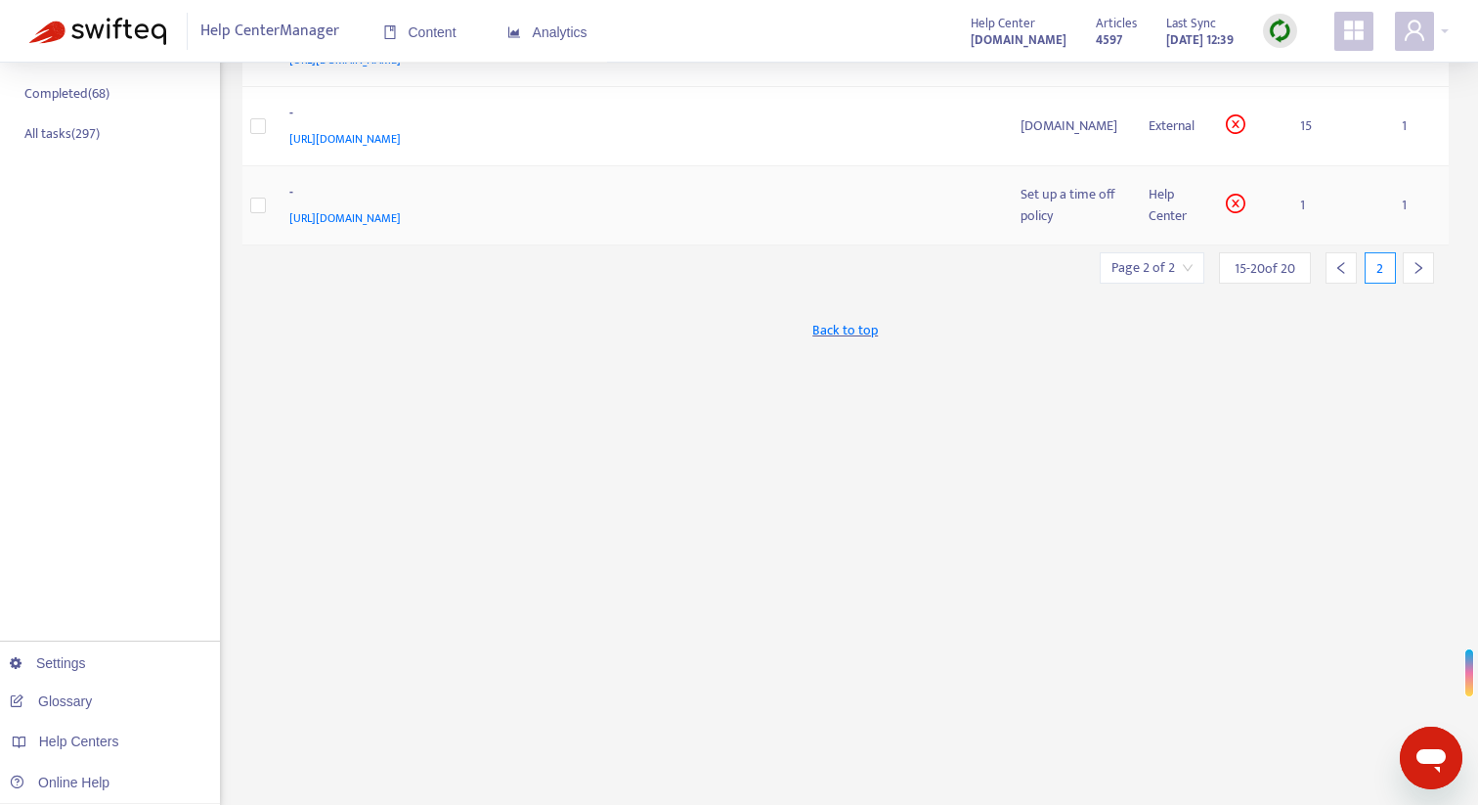
click at [902, 223] on div "[URL][DOMAIN_NAME]" at bounding box center [635, 218] width 693 height 22
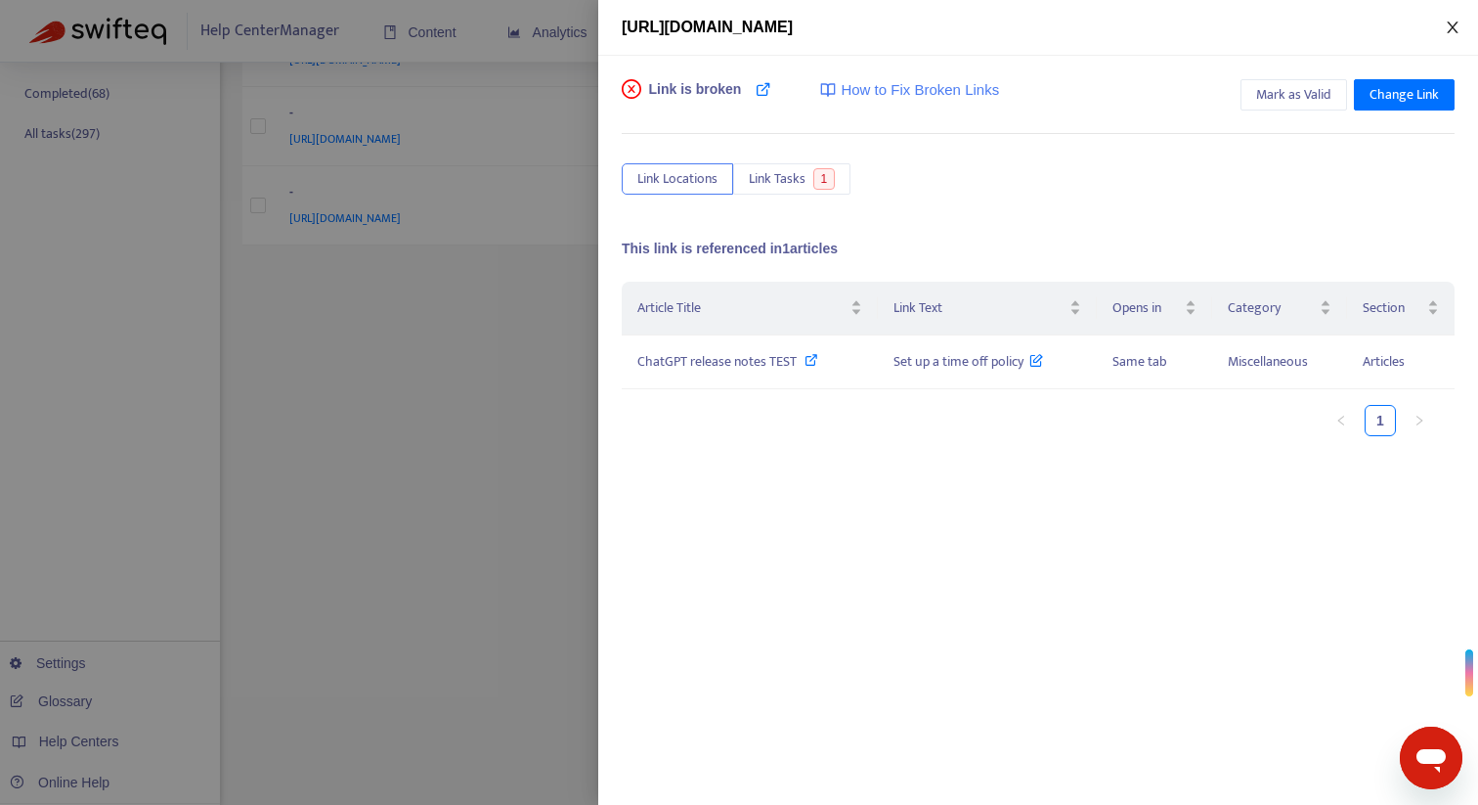
drag, startPoint x: 1456, startPoint y: 28, endPoint x: 1277, endPoint y: 251, distance: 285.9
click at [1406, 99] on div "[URL][DOMAIN_NAME] Link is broken How to Fix Broken Links Mark as Valid Change …" at bounding box center [1038, 402] width 880 height 805
click at [740, 361] on span "ChatGPT release notes TEST" at bounding box center [717, 361] width 159 height 22
click at [1332, 100] on button "Mark as Valid" at bounding box center [1294, 94] width 107 height 31
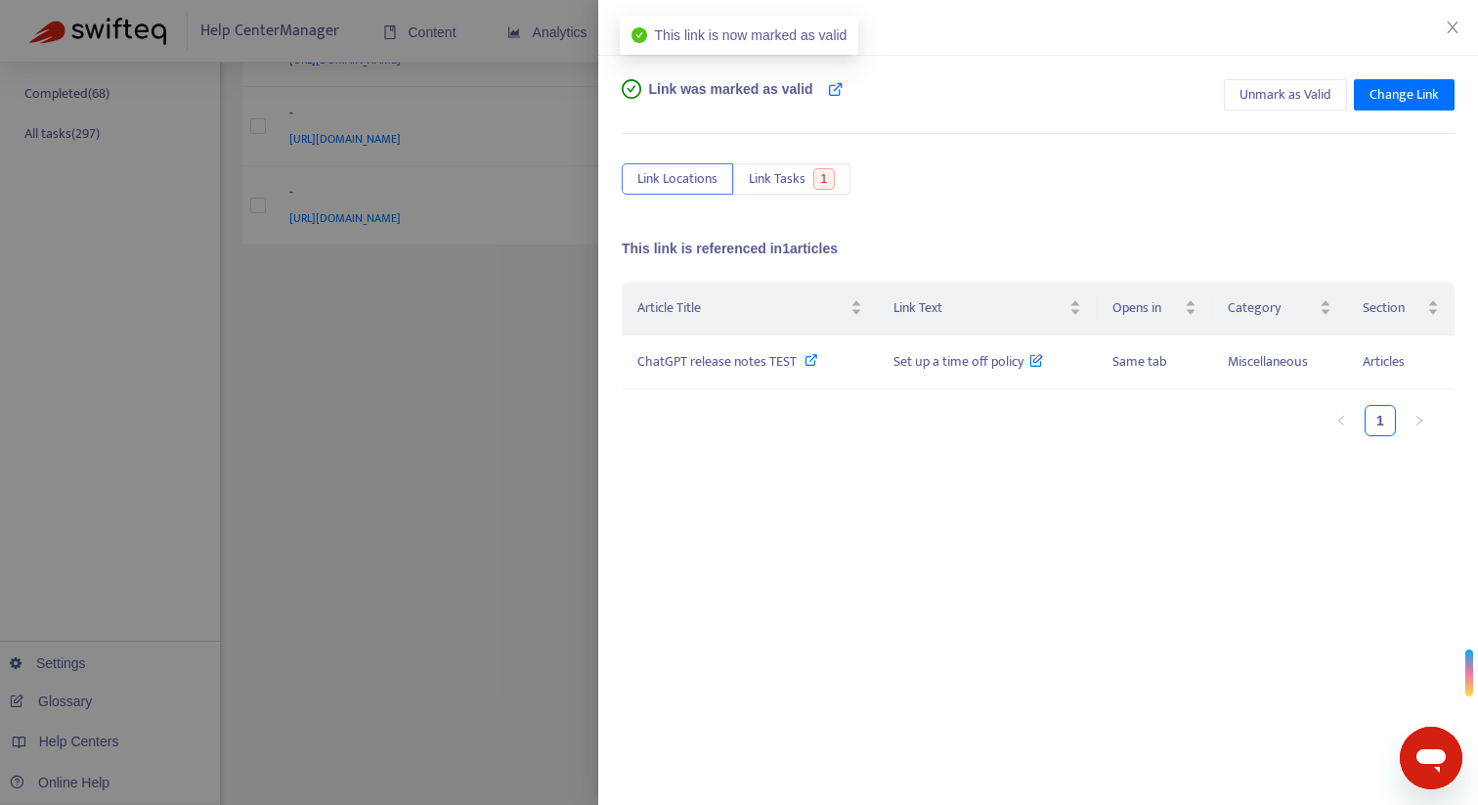
click at [568, 126] on div at bounding box center [739, 402] width 1478 height 805
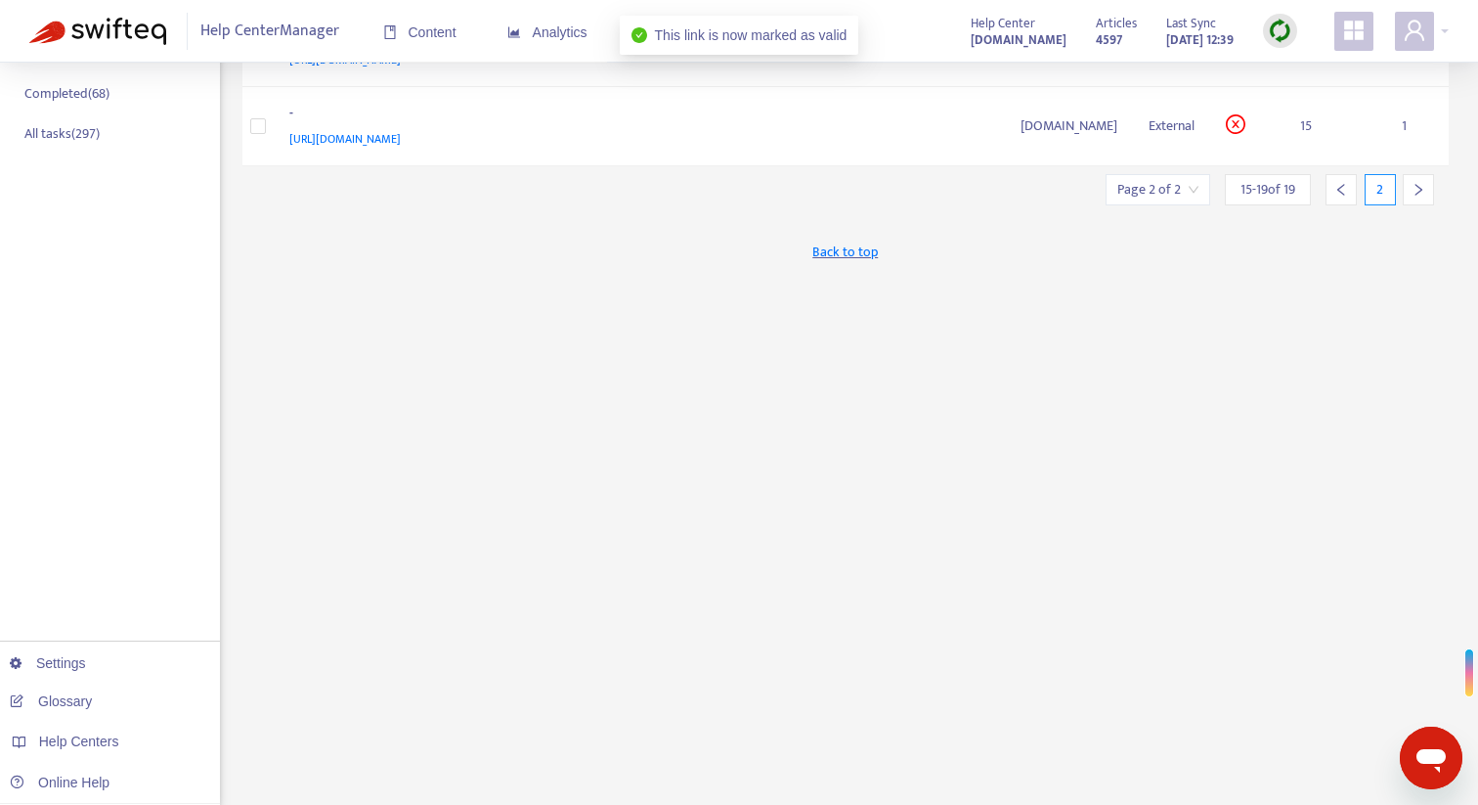
click at [1348, 193] on div at bounding box center [1341, 189] width 31 height 31
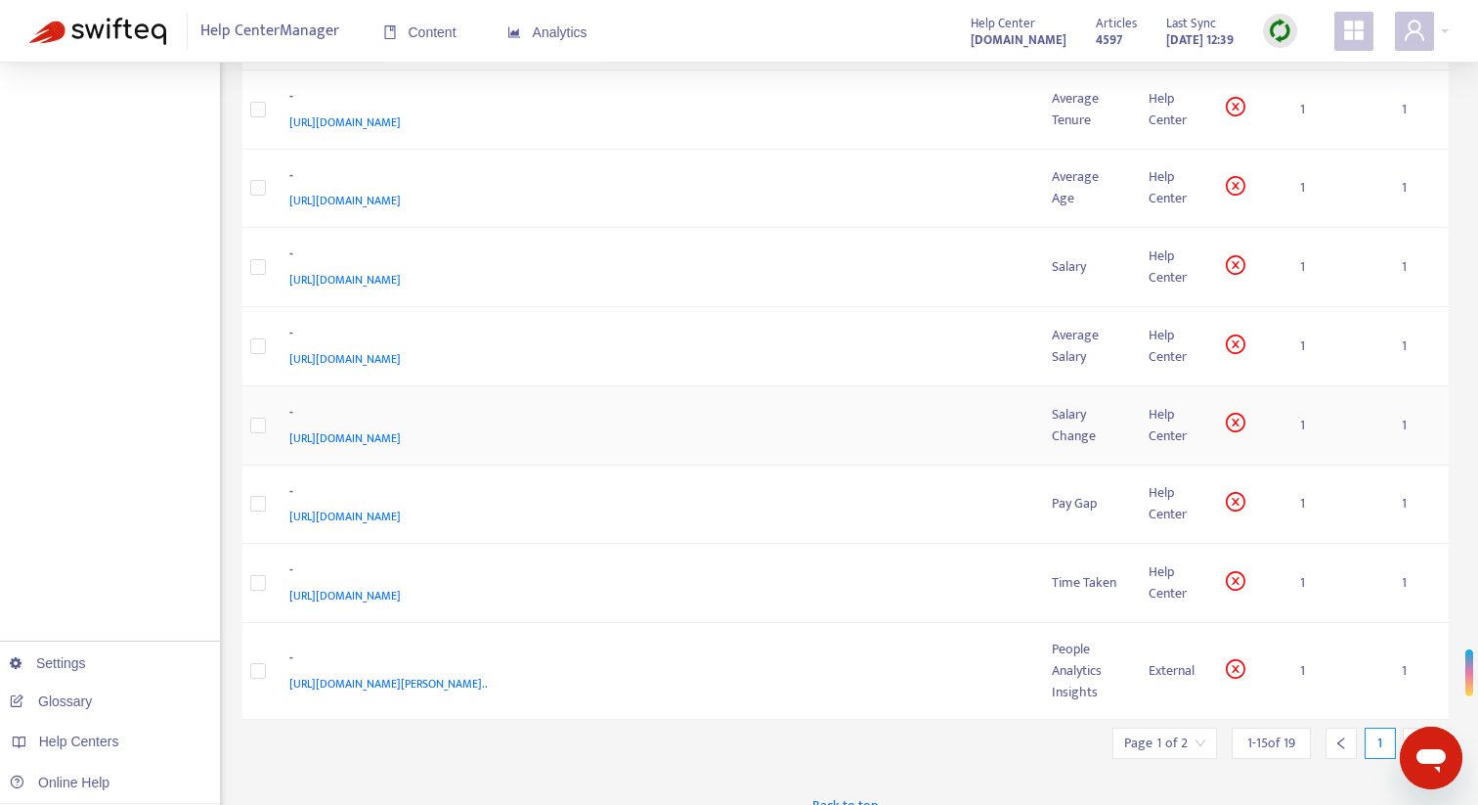
scroll to position [0, 0]
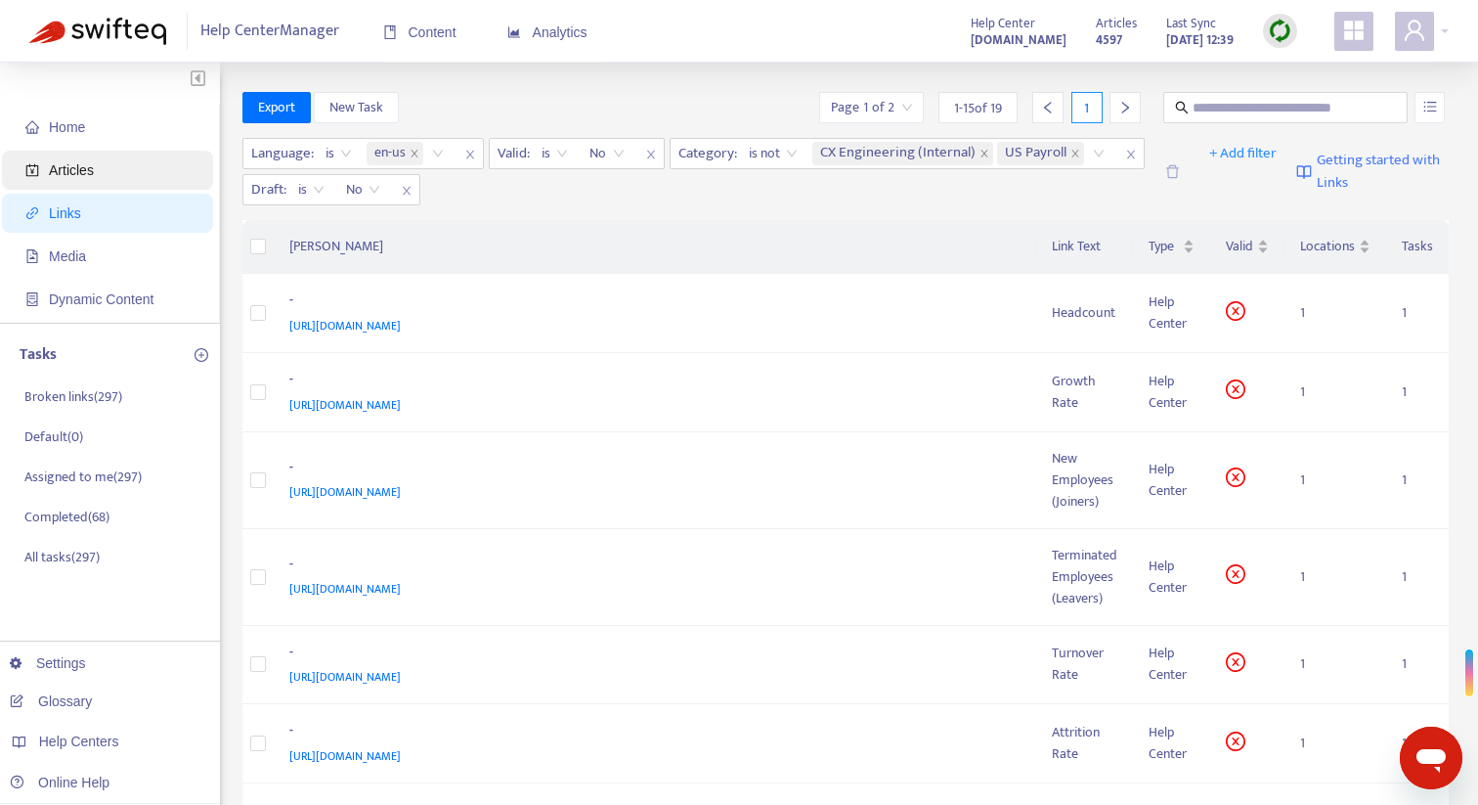
click at [62, 158] on span "Articles" at bounding box center [111, 170] width 172 height 39
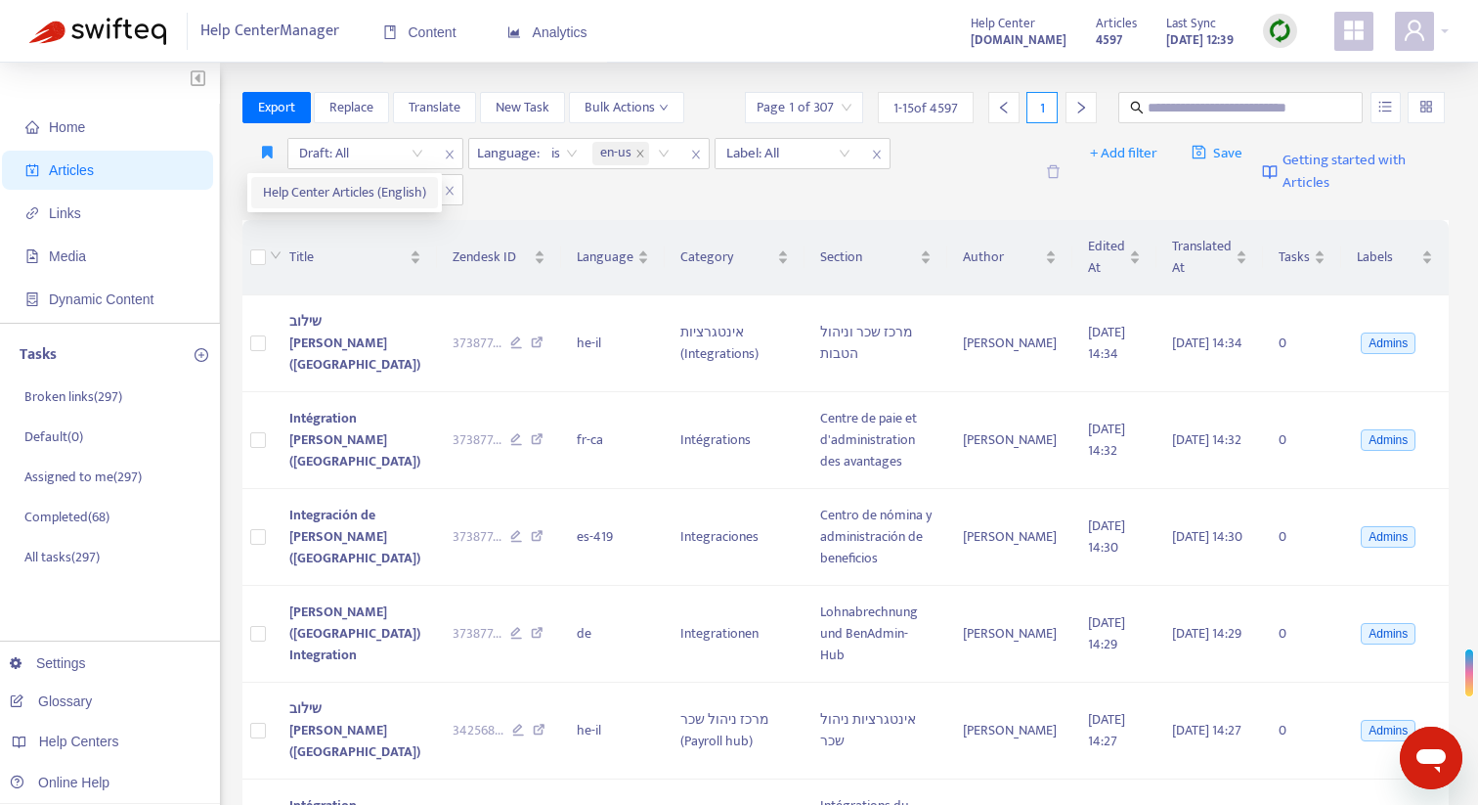
click at [287, 182] on span "Help Center Articles (English)" at bounding box center [344, 193] width 163 height 22
